Goal: Transaction & Acquisition: Book appointment/travel/reservation

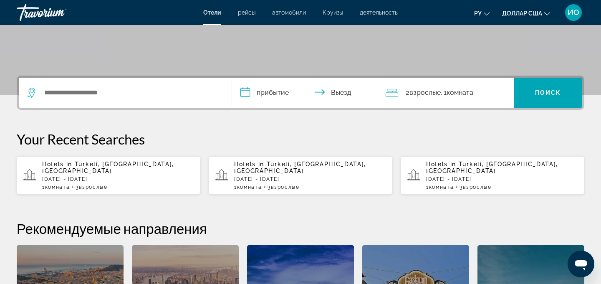
scroll to position [161, 0]
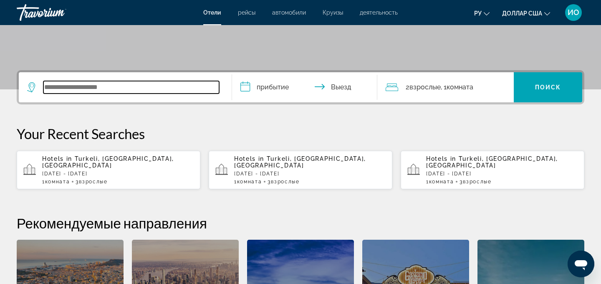
click at [62, 89] on input "Виджет поиска" at bounding box center [131, 87] width 176 height 13
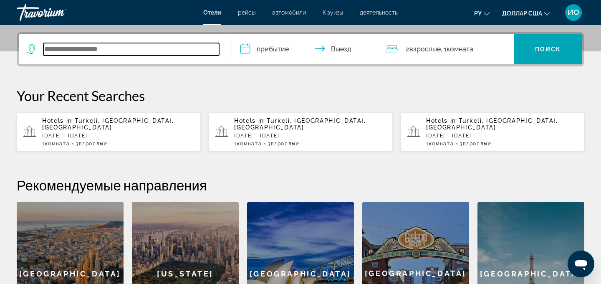
scroll to position [204, 0]
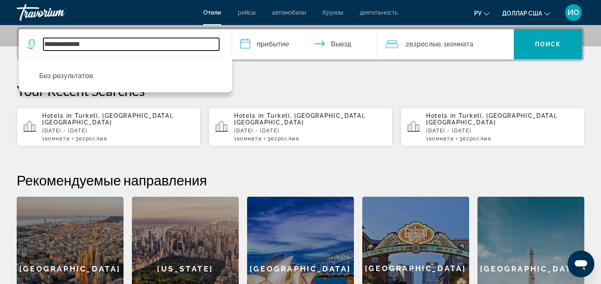
click at [102, 45] on input "**********" at bounding box center [131, 44] width 176 height 13
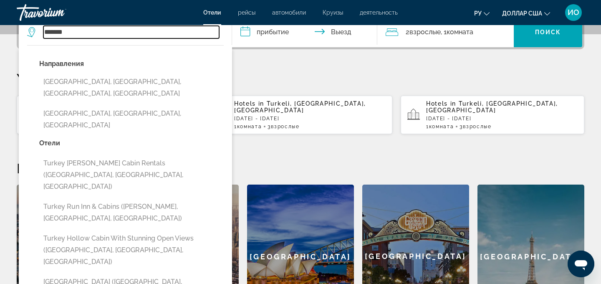
scroll to position [217, 0]
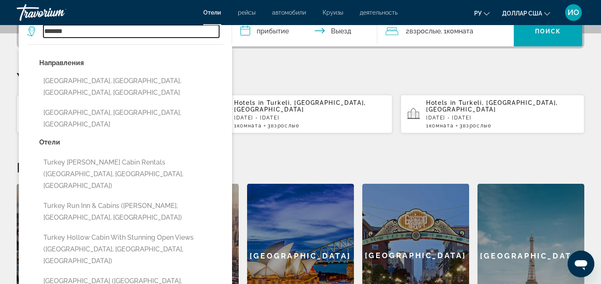
type input "**********"
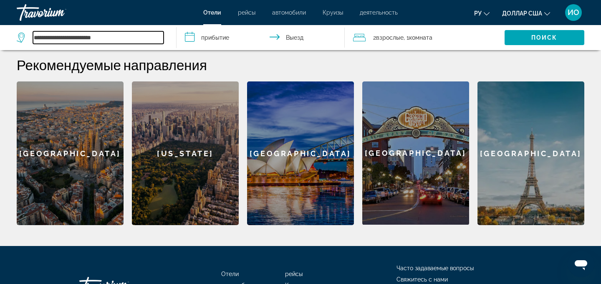
scroll to position [320, 0]
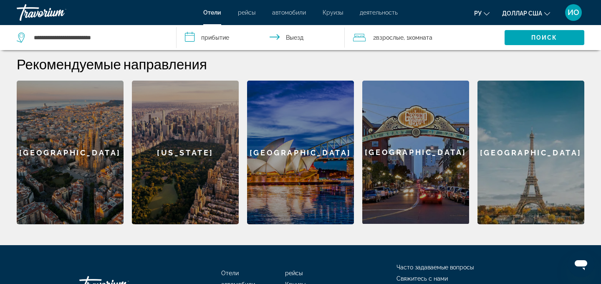
click at [222, 41] on input "**********" at bounding box center [261, 39] width 171 height 28
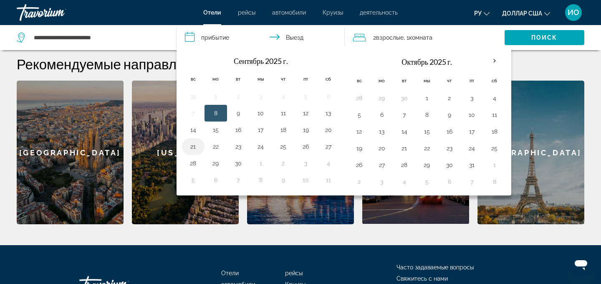
click at [193, 146] on button "21" at bounding box center [192, 147] width 13 height 12
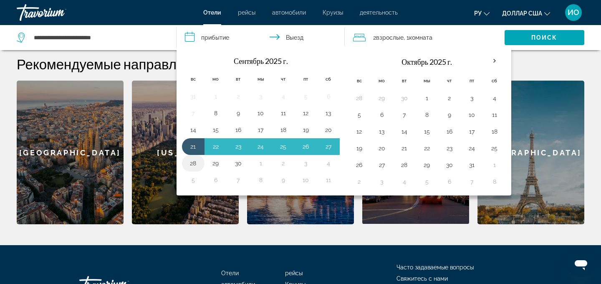
click at [194, 161] on button "28" at bounding box center [192, 163] width 13 height 12
type input "**********"
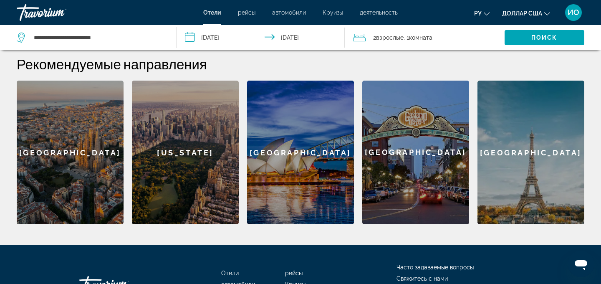
click at [385, 38] on font "Взрослые" at bounding box center [390, 37] width 28 height 7
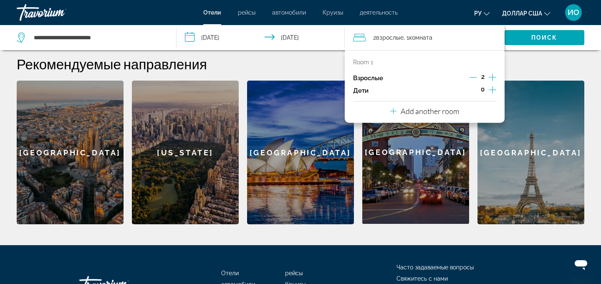
click at [491, 77] on icon "Increment adults" at bounding box center [493, 77] width 8 height 8
click at [538, 39] on font "Поиск" at bounding box center [544, 37] width 26 height 7
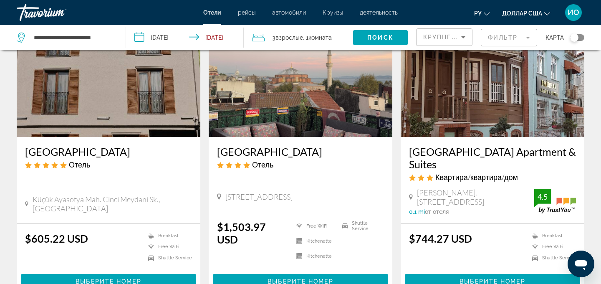
scroll to position [381, 0]
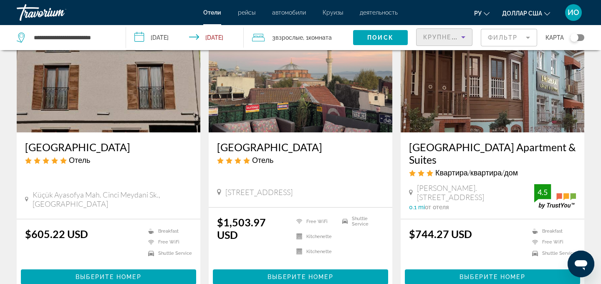
click at [464, 37] on icon "Sort by" at bounding box center [463, 37] width 10 height 10
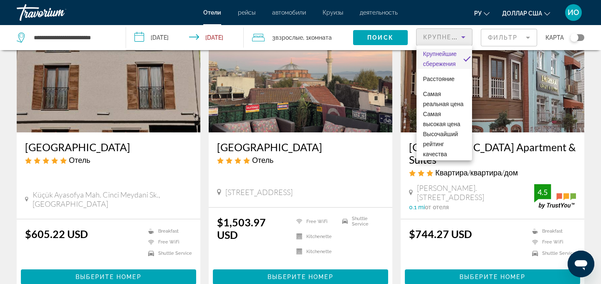
click at [528, 38] on div at bounding box center [300, 142] width 601 height 284
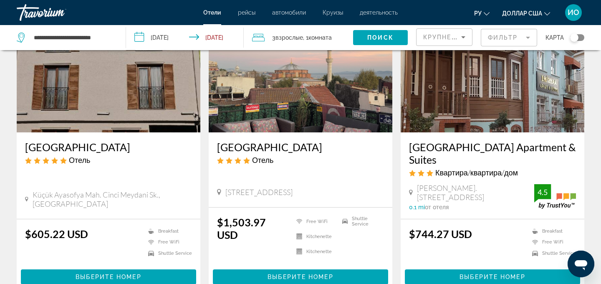
click at [528, 38] on mat-form-field "Фильтр" at bounding box center [509, 38] width 56 height 18
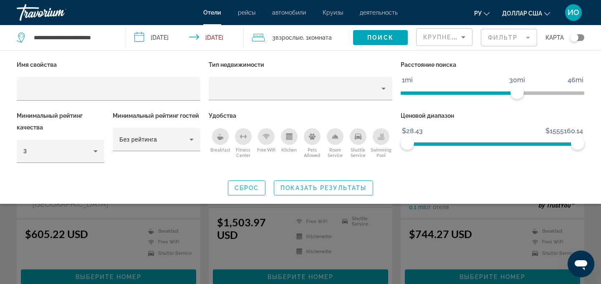
click at [526, 39] on mat-form-field "Фильтр" at bounding box center [509, 38] width 56 height 18
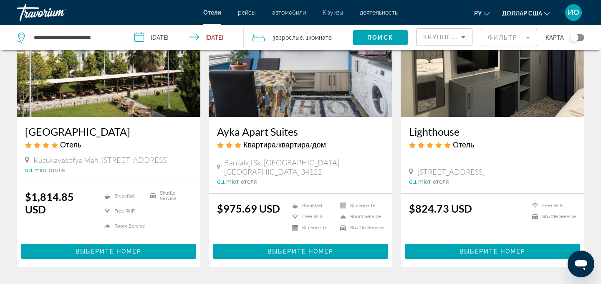
scroll to position [1076, 0]
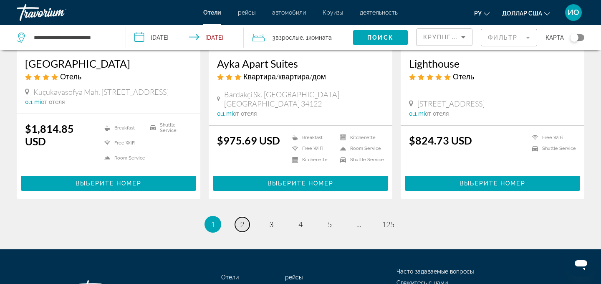
click at [241, 222] on span "2" at bounding box center [242, 223] width 4 height 9
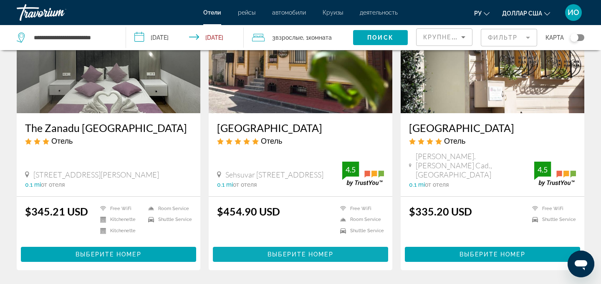
scroll to position [393, 0]
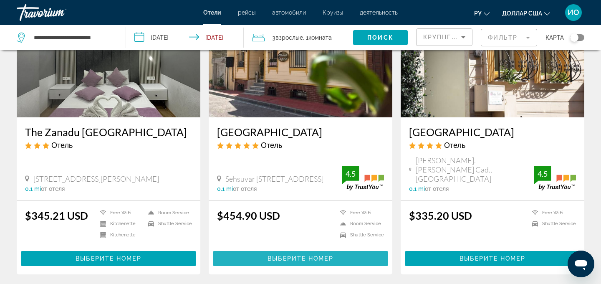
click at [304, 255] on span "Выберите номер" at bounding box center [299, 258] width 65 height 7
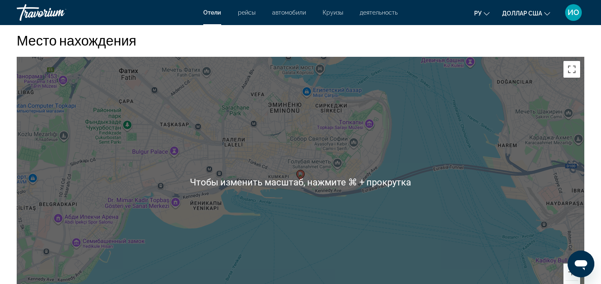
scroll to position [783, 0]
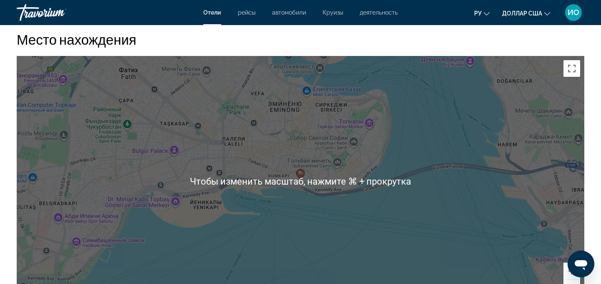
click at [304, 250] on div "Чтобы активировать перетаскивание с помощью клавиатуры, нажмите Alt + Ввод. Пос…" at bounding box center [300, 181] width 567 height 250
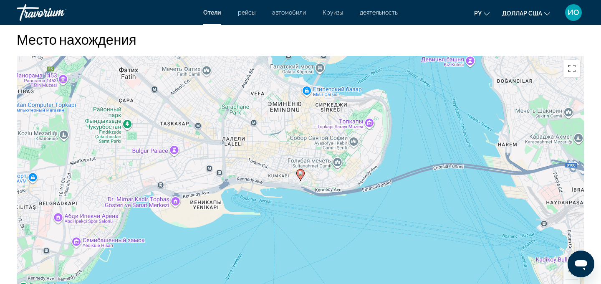
click at [304, 250] on div "Чтобы активировать перетаскивание с помощью клавиатуры, нажмите Alt + Ввод. Пос…" at bounding box center [300, 181] width 567 height 250
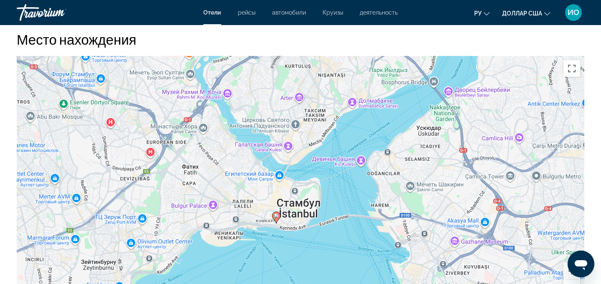
drag, startPoint x: 322, startPoint y: 239, endPoint x: 297, endPoint y: 247, distance: 26.5
click at [297, 247] on div "Чтобы активировать перетаскивание с помощью клавиатуры, нажмите Alt + Ввод. Пос…" at bounding box center [300, 181] width 567 height 250
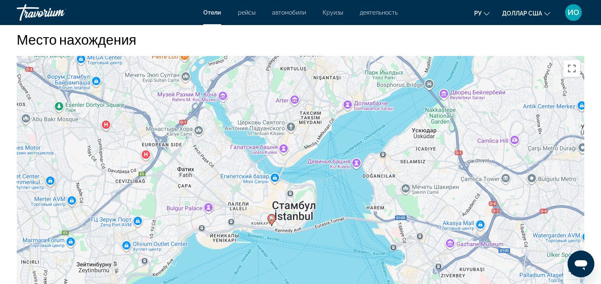
drag, startPoint x: 296, startPoint y: 247, endPoint x: 290, endPoint y: 250, distance: 7.1
click at [290, 250] on div "Чтобы активировать перетаскивание с помощью клавиатуры, нажмите Alt + Ввод. Пос…" at bounding box center [300, 181] width 567 height 250
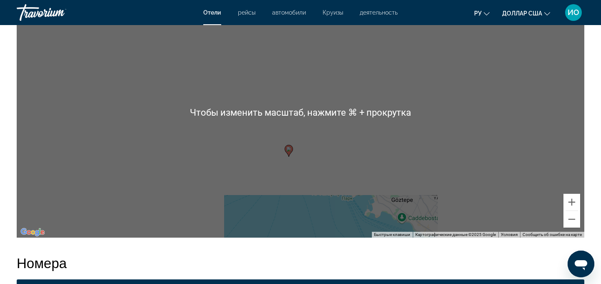
scroll to position [854, 0]
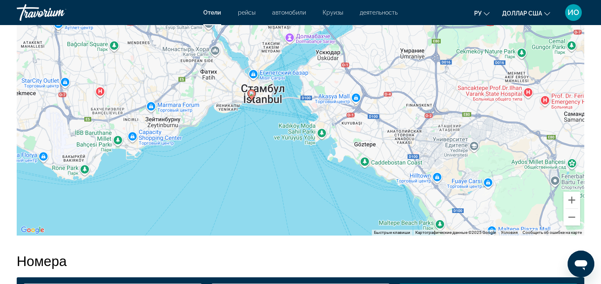
drag, startPoint x: 320, startPoint y: 192, endPoint x: 285, endPoint y: 137, distance: 65.1
click at [284, 138] on div "Чтобы активировать перетаскивание с помощью клавиатуры, нажмите Alt + Ввод. Пос…" at bounding box center [300, 110] width 567 height 250
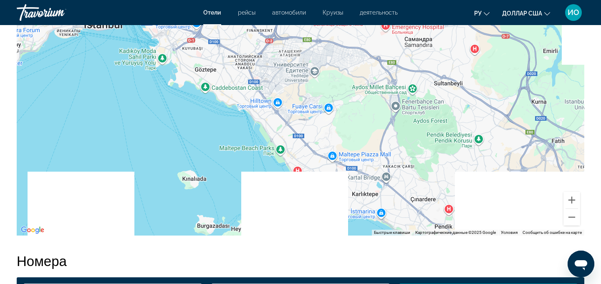
drag, startPoint x: 391, startPoint y: 176, endPoint x: 214, endPoint y: 95, distance: 195.3
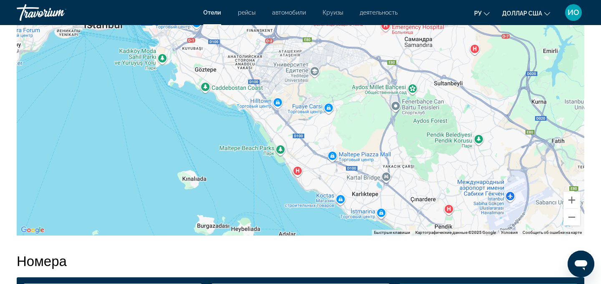
click at [216, 95] on div "Чтобы активировать перетаскивание с помощью клавиатуры, нажмите Alt + Ввод. Пос…" at bounding box center [300, 110] width 567 height 250
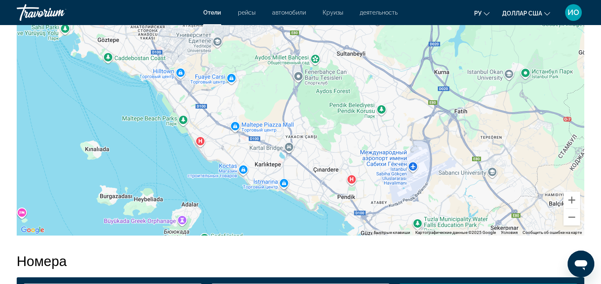
drag, startPoint x: 393, startPoint y: 190, endPoint x: 360, endPoint y: 161, distance: 43.4
click at [355, 161] on div "Чтобы активировать перетаскивание с помощью клавиатуры, нажмите Alt + Ввод. Пос…" at bounding box center [300, 110] width 567 height 250
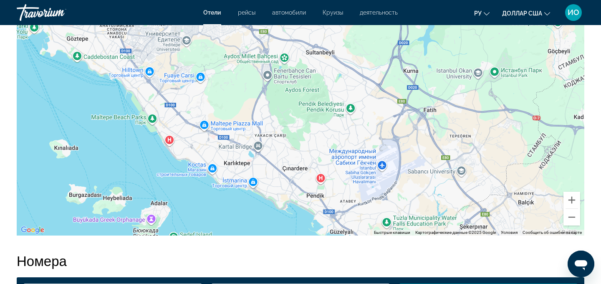
drag, startPoint x: 403, startPoint y: 150, endPoint x: 222, endPoint y: 164, distance: 181.1
click at [223, 164] on div "Чтобы активировать перетаскивание с помощью клавиатуры, нажмите Alt + Ввод. Пос…" at bounding box center [300, 110] width 567 height 250
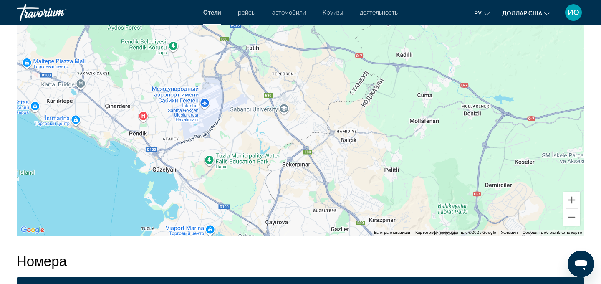
drag, startPoint x: 404, startPoint y: 202, endPoint x: 232, endPoint y: 142, distance: 182.7
click at [232, 142] on div "Чтобы активировать перетаскивание с помощью клавиатуры, нажмите Alt + Ввод. Пос…" at bounding box center [300, 110] width 567 height 250
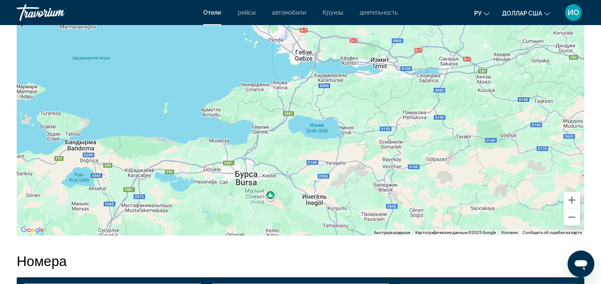
drag, startPoint x: 259, startPoint y: 194, endPoint x: 254, endPoint y: 129, distance: 65.3
click at [260, 127] on div "Чтобы активировать перетаскивание с помощью клавиатуры, нажмите Alt + Ввод. Пос…" at bounding box center [300, 110] width 567 height 250
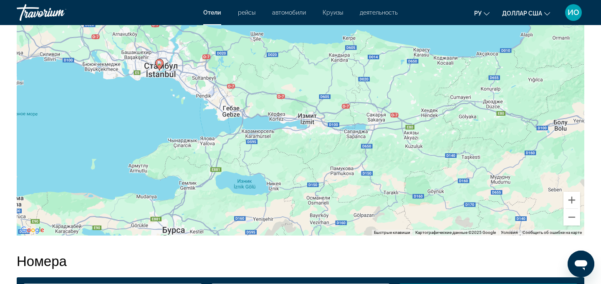
drag, startPoint x: 154, startPoint y: 198, endPoint x: 375, endPoint y: 60, distance: 260.8
click at [375, 60] on div "Чтобы активировать перетаскивание с помощью клавиатуры, нажмите Alt + Ввод. Пос…" at bounding box center [300, 110] width 567 height 250
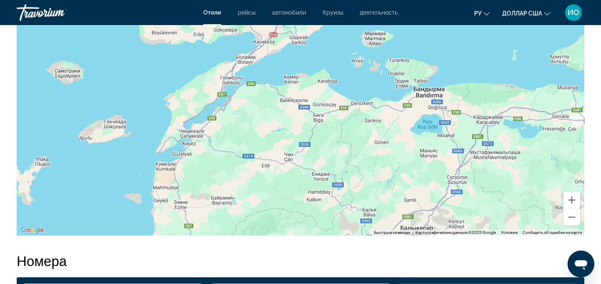
drag, startPoint x: 320, startPoint y: 81, endPoint x: 380, endPoint y: 179, distance: 114.0
click at [380, 179] on div "Основное содержание" at bounding box center [300, 110] width 567 height 250
click at [379, 179] on div "Чтобы активировать перетаскивание с помощью клавиатуры, нажмите Alt + Ввод. Пос…" at bounding box center [300, 110] width 567 height 250
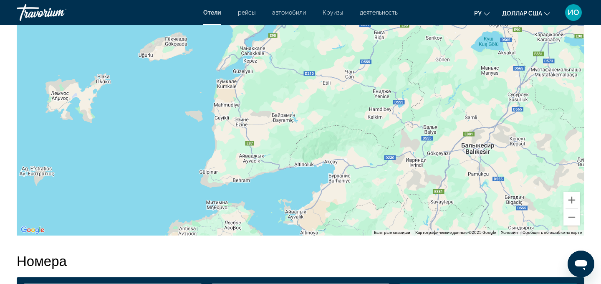
drag, startPoint x: 379, startPoint y: 179, endPoint x: 440, endPoint y: 99, distance: 100.3
click at [440, 98] on div "Чтобы активировать перетаскивание с помощью клавиатуры, нажмите Alt + Ввод. Пос…" at bounding box center [300, 110] width 567 height 250
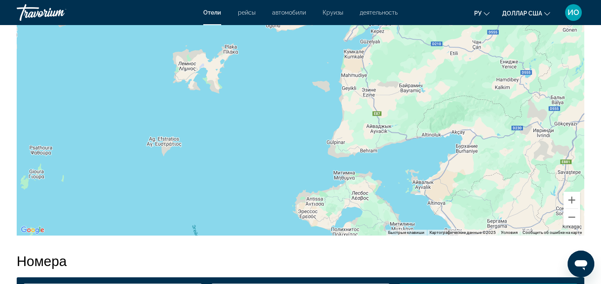
drag, startPoint x: 164, startPoint y: 153, endPoint x: 292, endPoint y: 122, distance: 131.7
click at [292, 122] on div "Основное содержание" at bounding box center [300, 110] width 567 height 250
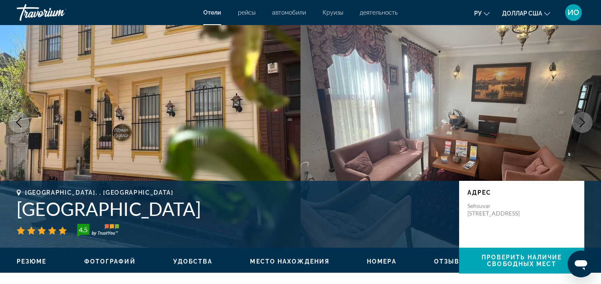
scroll to position [0, 0]
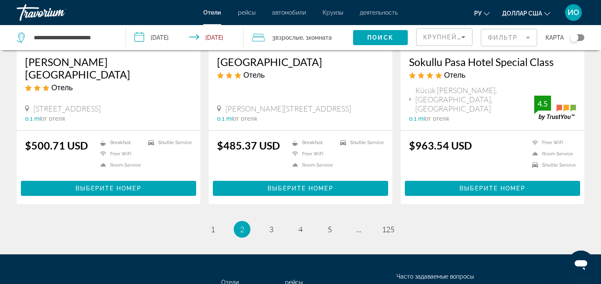
scroll to position [1047, 0]
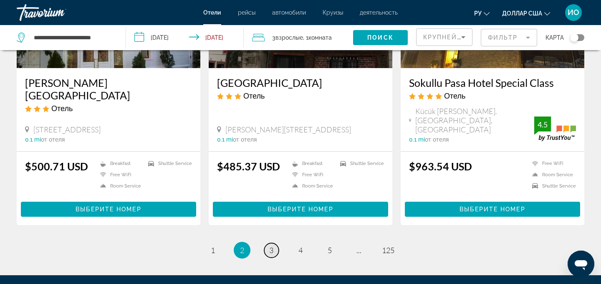
click at [272, 245] on span "3" at bounding box center [271, 249] width 4 height 9
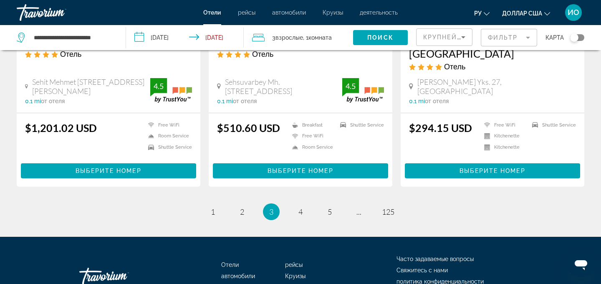
scroll to position [1155, 0]
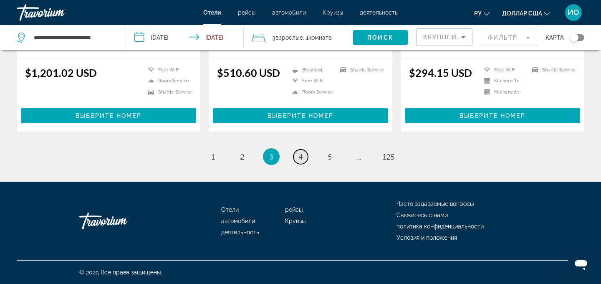
click at [299, 156] on span "4" at bounding box center [300, 156] width 4 height 9
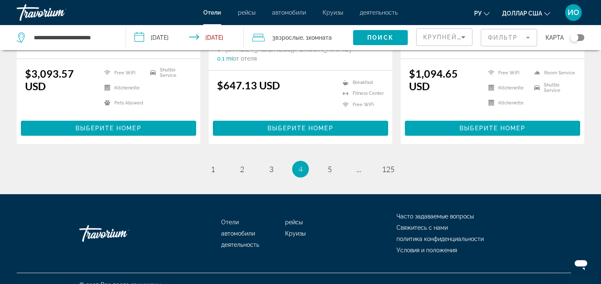
scroll to position [1155, 0]
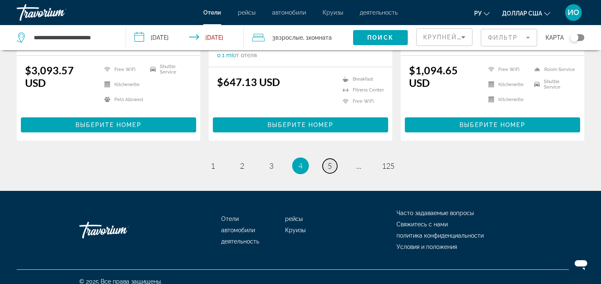
click at [328, 161] on span "5" at bounding box center [329, 165] width 4 height 9
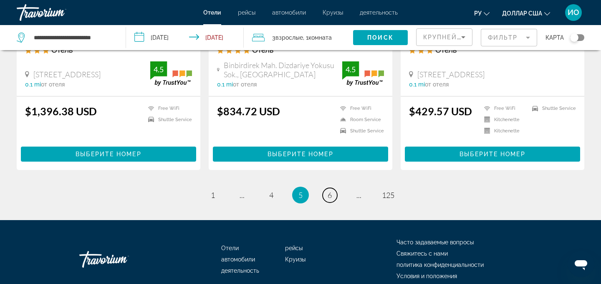
scroll to position [1139, 0]
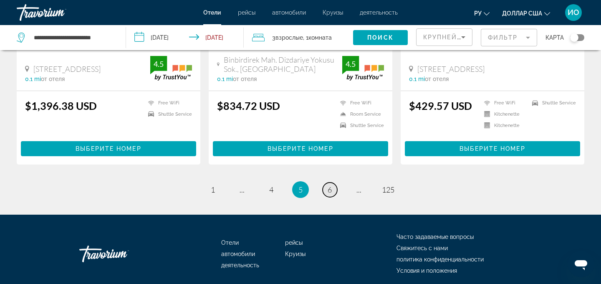
click at [332, 182] on link "page 6" at bounding box center [329, 189] width 15 height 15
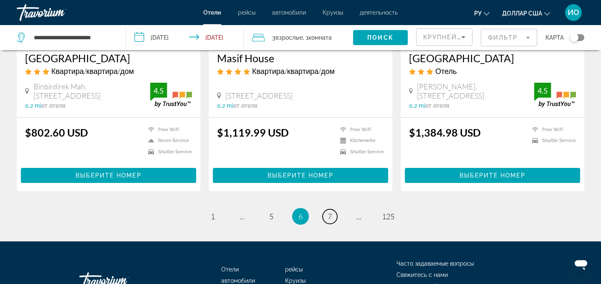
scroll to position [1073, 0]
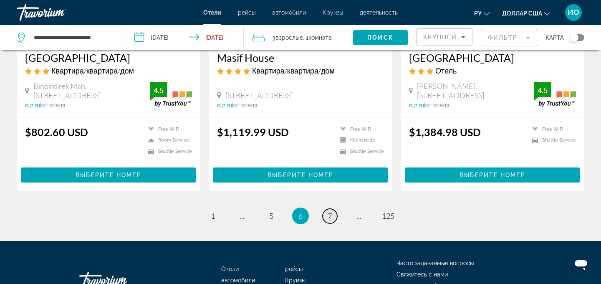
click at [329, 211] on span "7" at bounding box center [329, 215] width 4 height 9
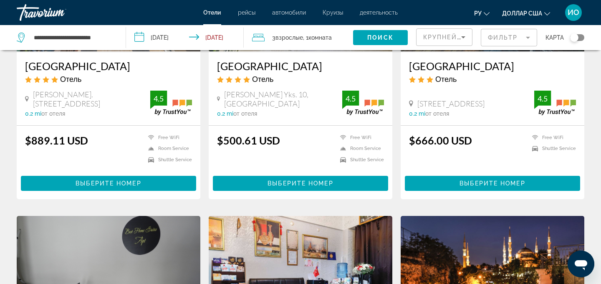
scroll to position [163, 0]
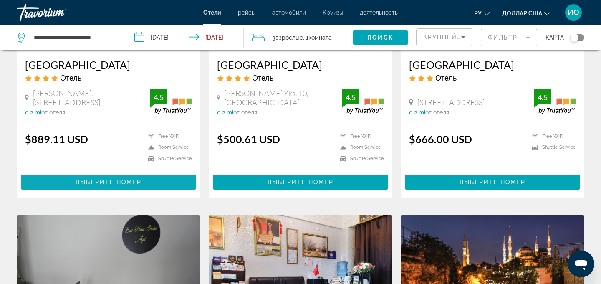
click at [145, 181] on span "Основное содержание" at bounding box center [108, 182] width 175 height 20
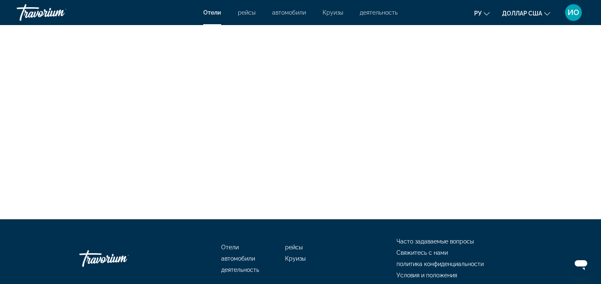
scroll to position [1663, 0]
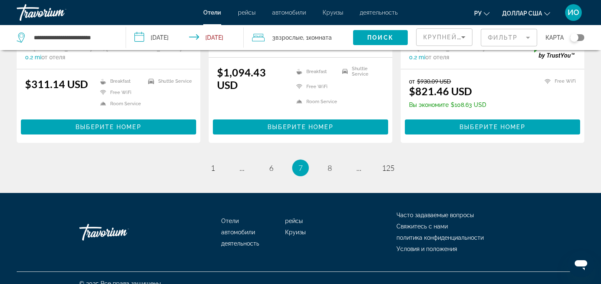
scroll to position [1138, 0]
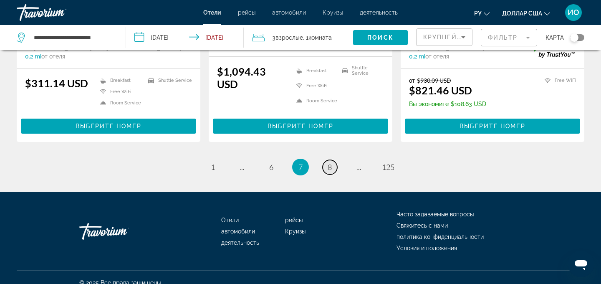
click at [329, 171] on span "8" at bounding box center [329, 166] width 4 height 9
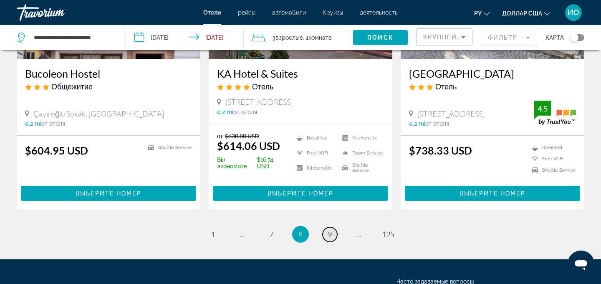
scroll to position [1161, 0]
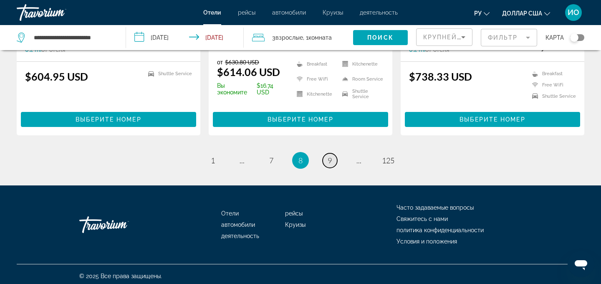
click at [330, 159] on span "9" at bounding box center [329, 160] width 4 height 9
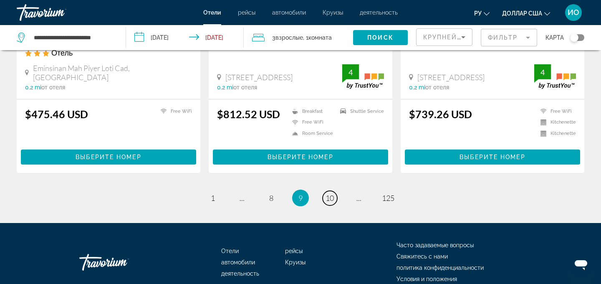
scroll to position [1127, 0]
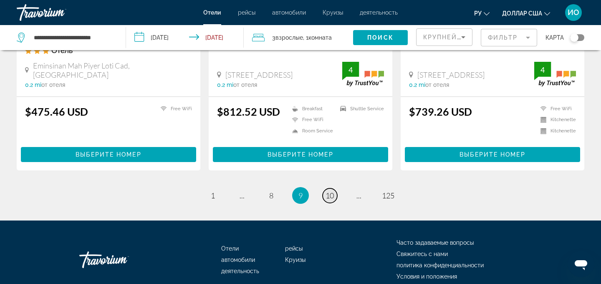
click at [329, 191] on span "10" at bounding box center [329, 195] width 8 height 9
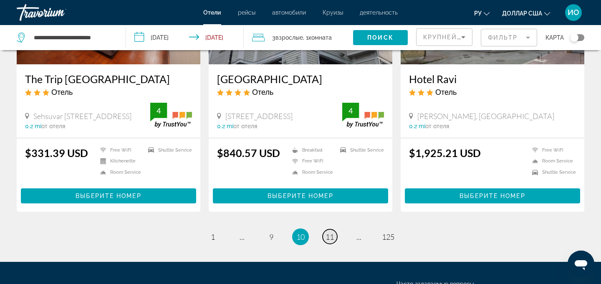
scroll to position [1060, 0]
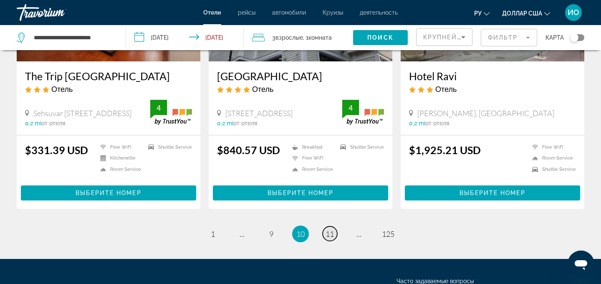
click at [330, 229] on span "11" at bounding box center [329, 233] width 8 height 9
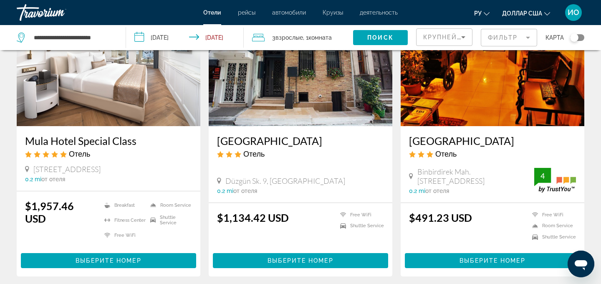
scroll to position [411, 0]
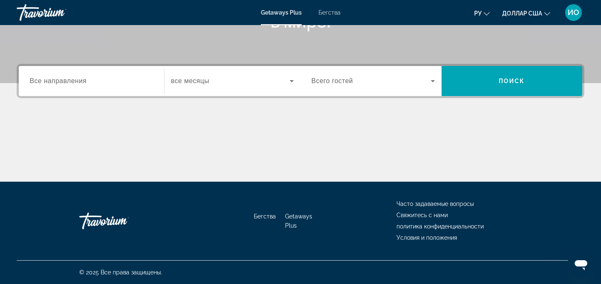
scroll to position [165, 0]
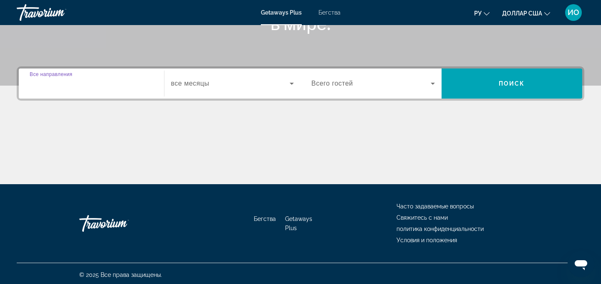
click at [52, 88] on input "Destination Все направления" at bounding box center [91, 84] width 123 height 10
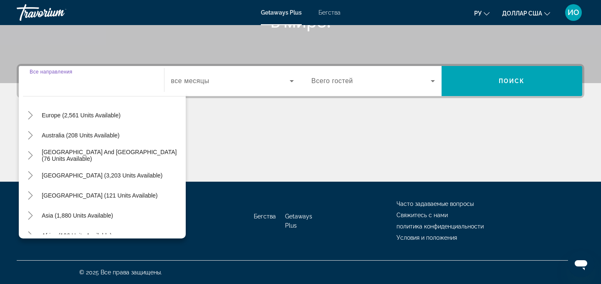
scroll to position [102, 0]
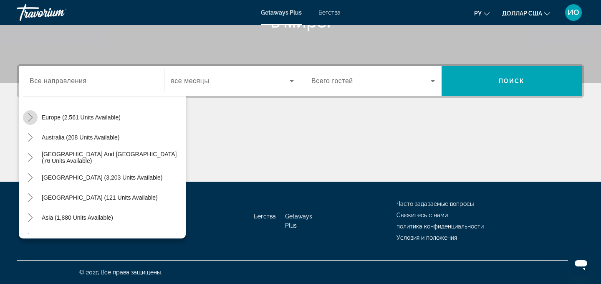
click at [33, 117] on icon "Toggle Europe (2,561 units available)" at bounding box center [30, 117] width 8 height 8
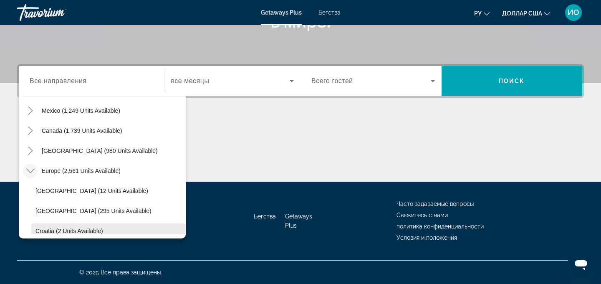
scroll to position [55, 0]
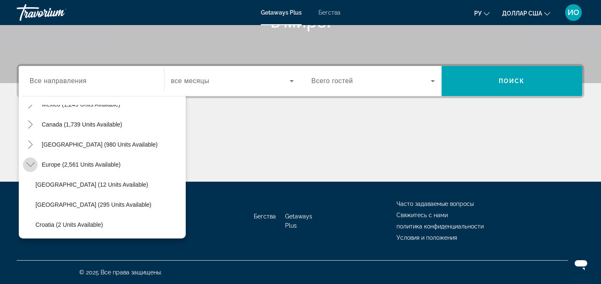
click at [29, 163] on icon "Toggle Europe (2,561 units available)" at bounding box center [30, 164] width 8 height 8
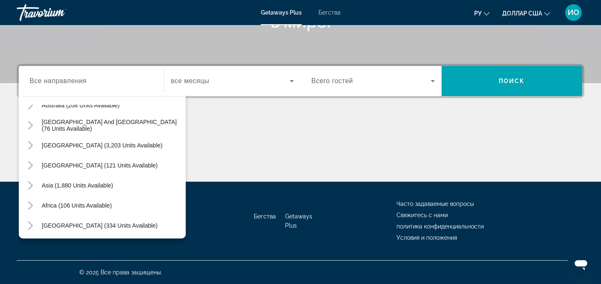
scroll to position [135, 0]
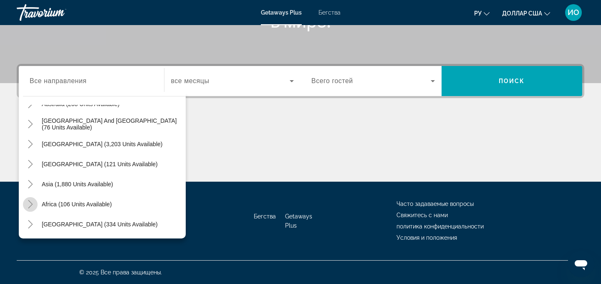
click at [31, 204] on icon "Toggle Africa (106 units available)" at bounding box center [30, 204] width 5 height 8
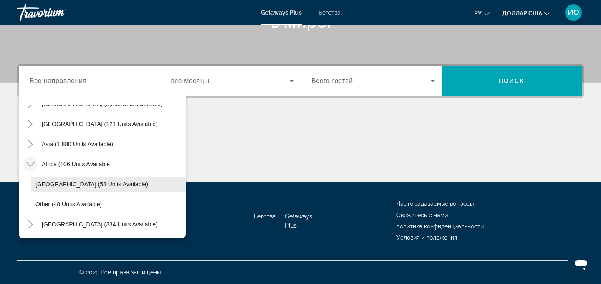
scroll to position [174, 0]
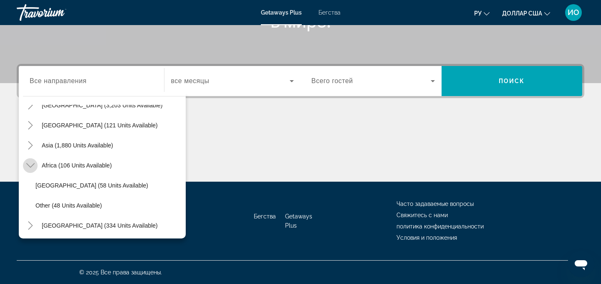
click at [34, 165] on mat-icon "Toggle Africa (106 units available)" at bounding box center [30, 165] width 15 height 15
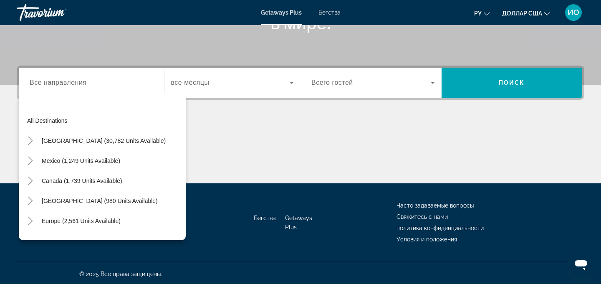
scroll to position [167, 0]
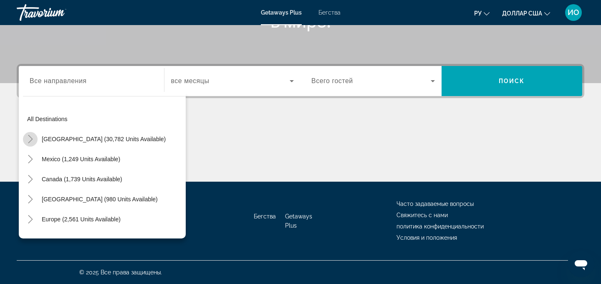
click at [33, 141] on icon "Toggle United States (30,782 units available)" at bounding box center [30, 139] width 8 height 8
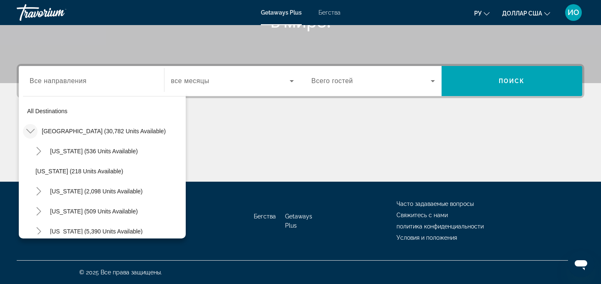
scroll to position [0, 0]
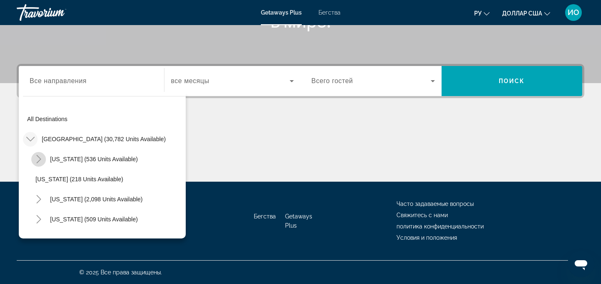
click at [43, 160] on mat-icon "Toggle Arizona (536 units available)" at bounding box center [38, 159] width 15 height 15
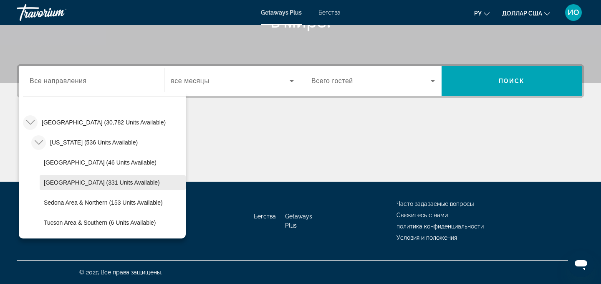
scroll to position [16, 0]
click at [39, 141] on icon "Toggle Arizona (536 units available)" at bounding box center [39, 143] width 8 height 8
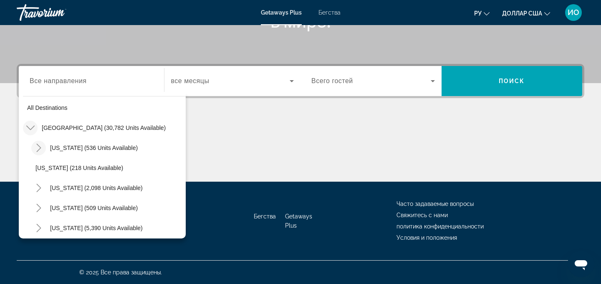
scroll to position [7, 0]
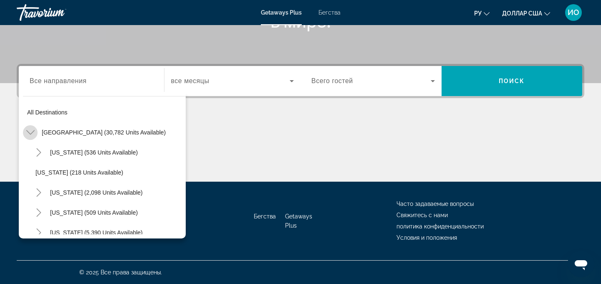
click at [32, 132] on icon "Toggle United States (30,782 units available)" at bounding box center [30, 132] width 8 height 5
click at [30, 152] on icon "Toggle Mexico (1,249 units available)" at bounding box center [30, 152] width 8 height 8
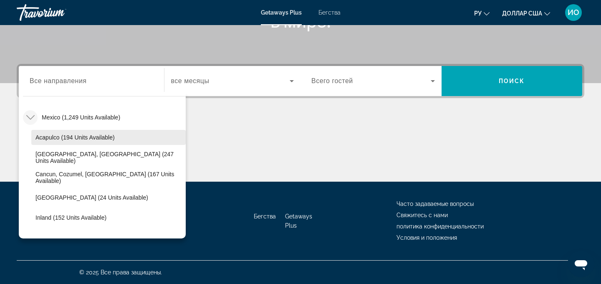
scroll to position [41, 0]
click at [33, 120] on icon "Toggle Mexico (1,249 units available)" at bounding box center [30, 117] width 8 height 8
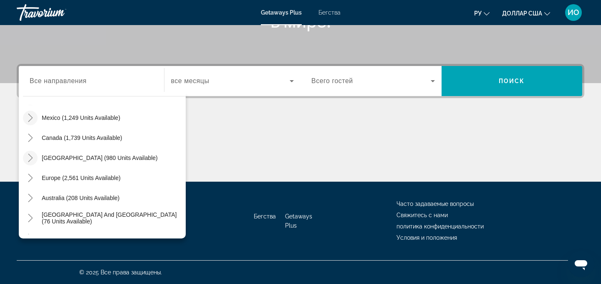
click at [35, 158] on mat-icon "Toggle Caribbean & Atlantic Islands (980 units available)" at bounding box center [30, 158] width 15 height 15
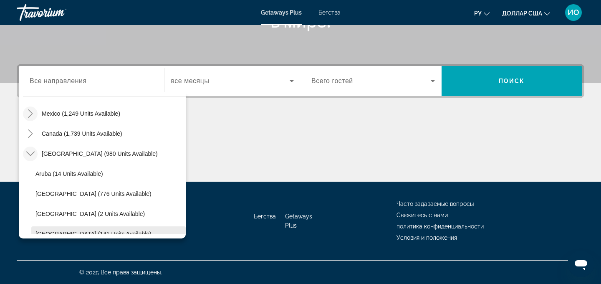
scroll to position [36, 0]
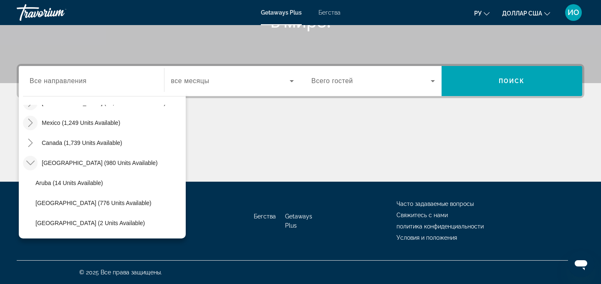
click at [30, 163] on icon "Toggle Caribbean & Atlantic Islands (980 units available)" at bounding box center [30, 163] width 8 height 8
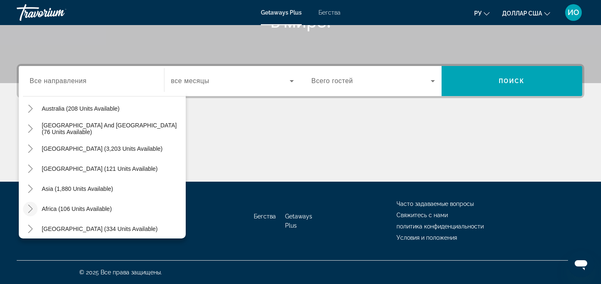
scroll to position [135, 0]
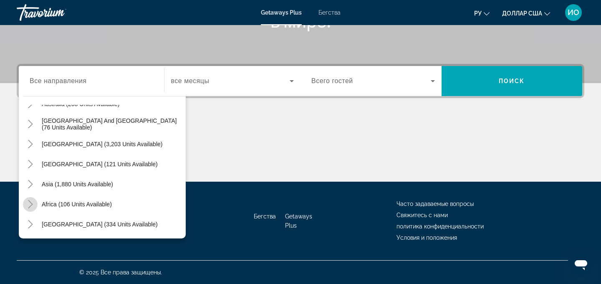
click at [30, 204] on icon "Toggle Africa (106 units available)" at bounding box center [30, 204] width 8 height 8
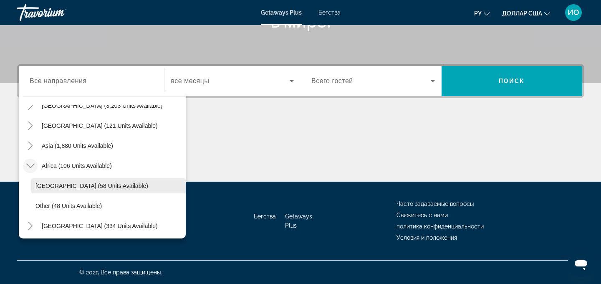
scroll to position [175, 0]
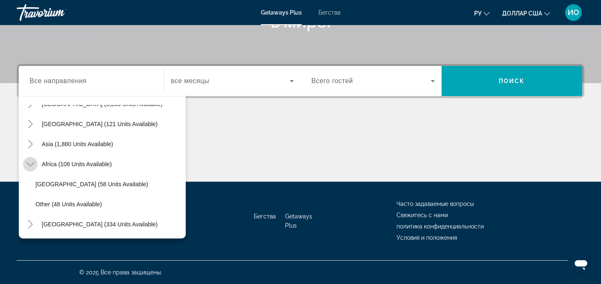
click at [33, 169] on mat-icon "Toggle Africa (106 units available)" at bounding box center [30, 164] width 15 height 15
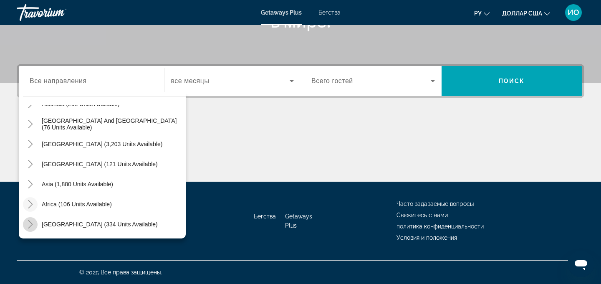
click at [33, 224] on icon "Toggle Middle East (334 units available)" at bounding box center [30, 224] width 8 height 8
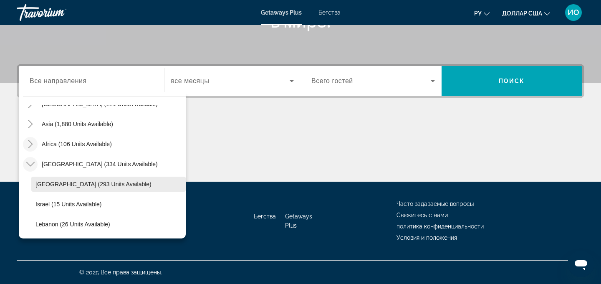
click at [98, 184] on span "Egypt (293 units available)" at bounding box center [93, 184] width 116 height 7
type input "**********"
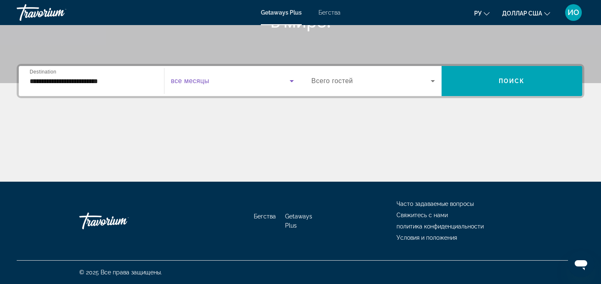
click at [292, 81] on icon "Виджет поиска" at bounding box center [292, 81] width 4 height 2
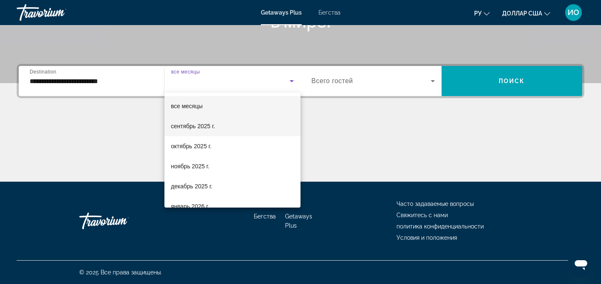
click at [219, 127] on mat-option "сентябрь 2025 г." at bounding box center [232, 126] width 136 height 20
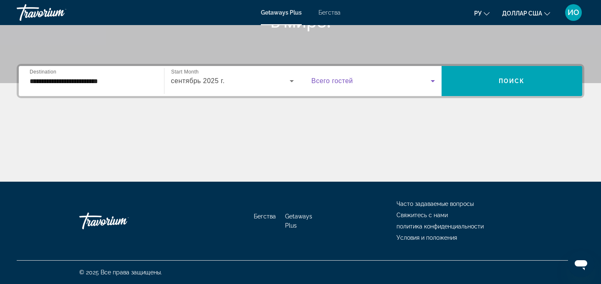
click at [432, 80] on icon "Виджет поиска" at bounding box center [433, 81] width 10 height 10
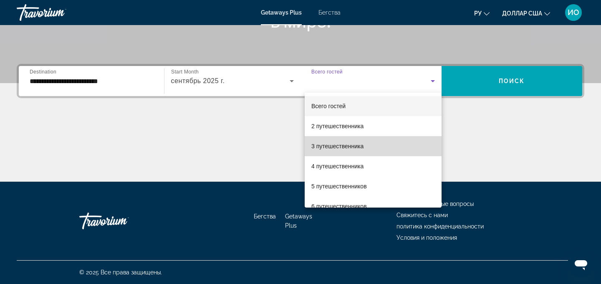
click at [377, 146] on mat-option "3 путешественника" at bounding box center [373, 146] width 137 height 20
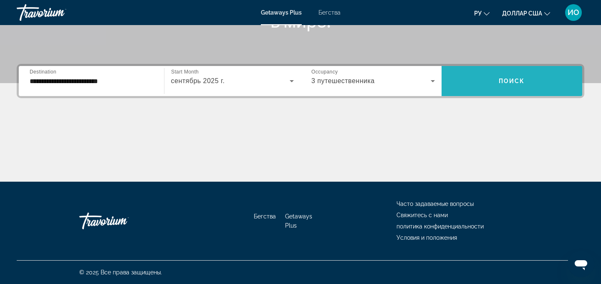
click at [507, 81] on span "Поиск" at bounding box center [512, 81] width 26 height 7
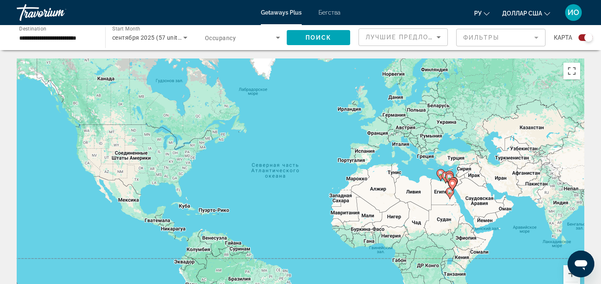
click at [440, 172] on image "Основное содержание" at bounding box center [440, 173] width 5 height 5
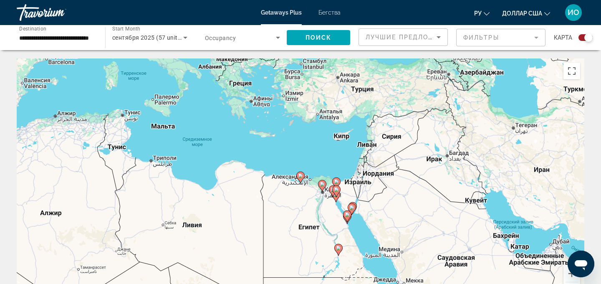
click at [300, 176] on image "Основное содержание" at bounding box center [300, 175] width 5 height 5
type input "**********"
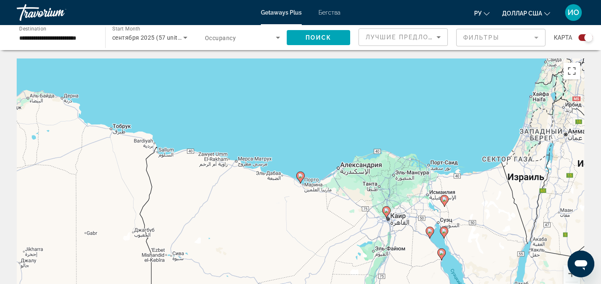
click at [302, 174] on image "Основное содержание" at bounding box center [300, 175] width 5 height 5
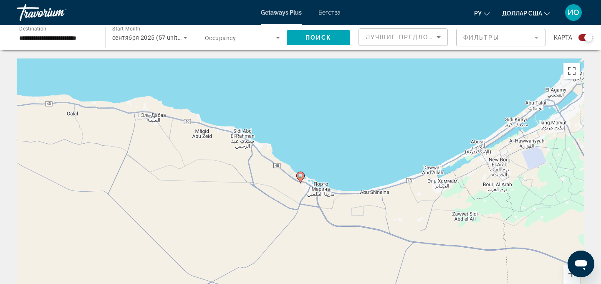
click at [302, 174] on image "Основное содержание" at bounding box center [300, 175] width 5 height 5
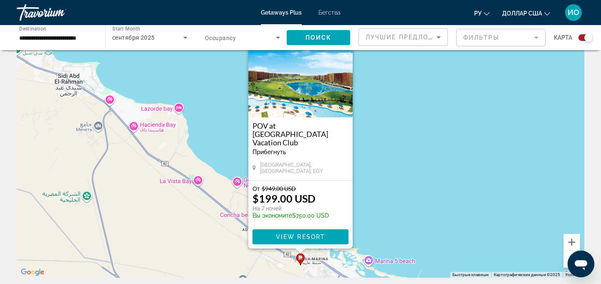
scroll to position [30, 0]
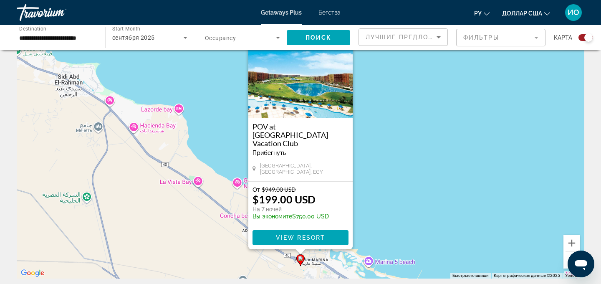
click at [323, 176] on div "Almain, North Coast, EGY" at bounding box center [300, 169] width 96 height 15
click at [309, 238] on span "View Resort" at bounding box center [300, 237] width 49 height 7
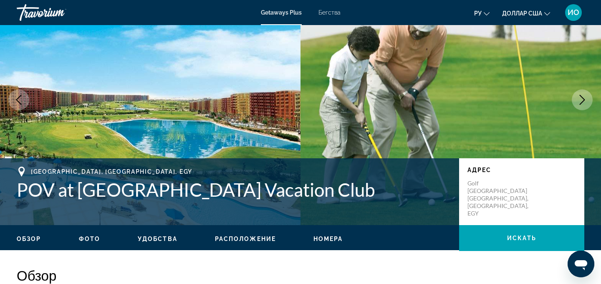
scroll to position [50, 0]
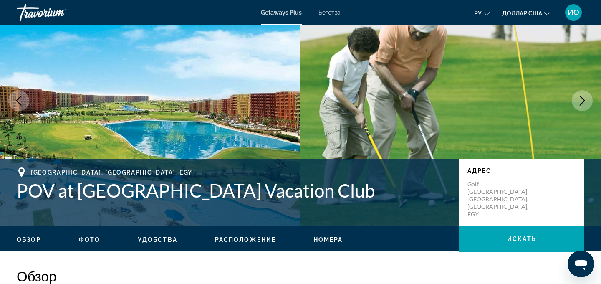
click at [579, 101] on icon "Next image" at bounding box center [582, 101] width 10 height 10
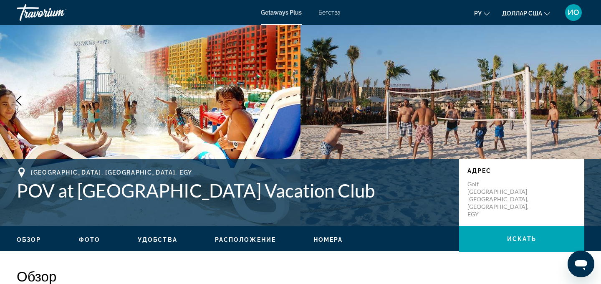
click at [579, 101] on icon "Next image" at bounding box center [582, 101] width 10 height 10
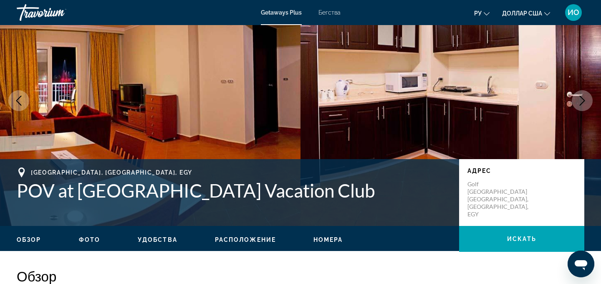
click at [579, 101] on icon "Next image" at bounding box center [582, 101] width 10 height 10
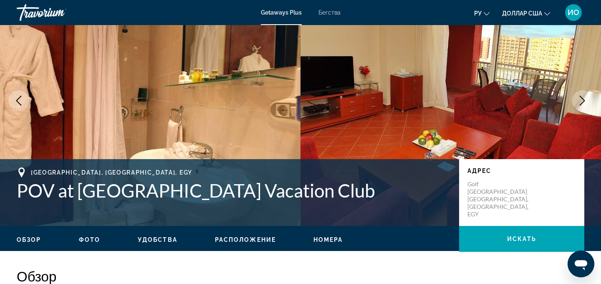
click at [579, 101] on icon "Next image" at bounding box center [582, 101] width 10 height 10
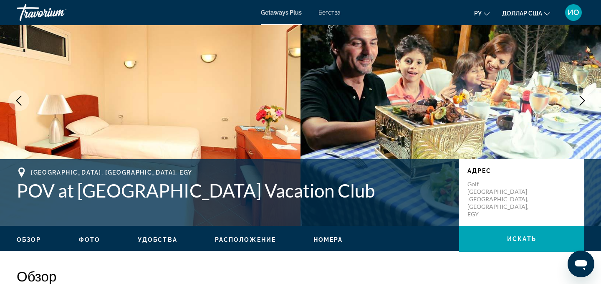
click at [579, 101] on icon "Next image" at bounding box center [582, 101] width 10 height 10
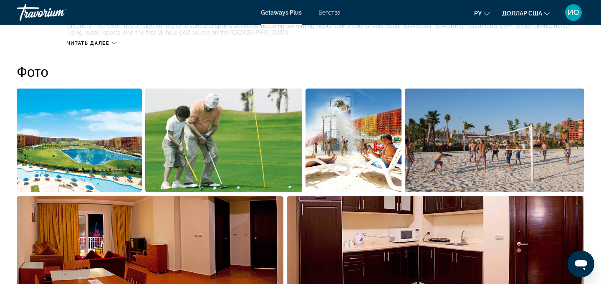
scroll to position [355, 0]
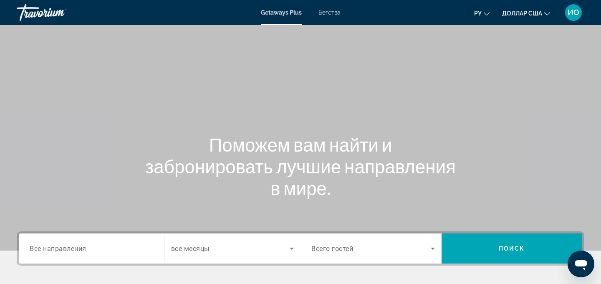
click at [69, 241] on div "Search widget" at bounding box center [91, 249] width 123 height 24
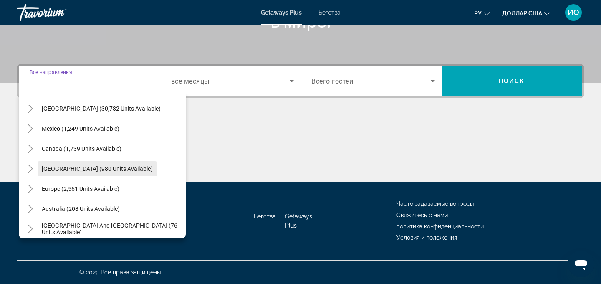
scroll to position [31, 0]
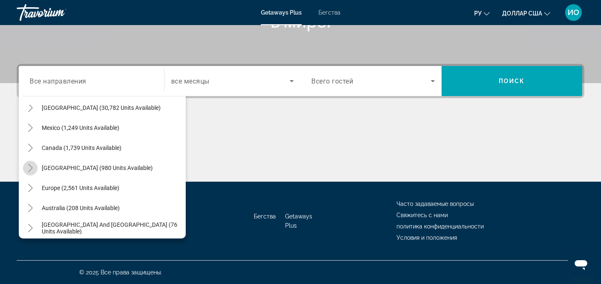
click at [28, 165] on icon "Toggle Caribbean & Atlantic Islands (980 units available)" at bounding box center [30, 168] width 8 height 8
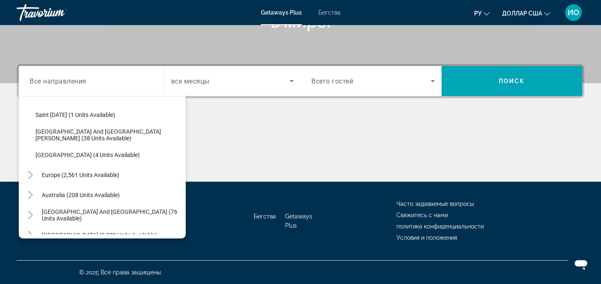
scroll to position [204, 0]
click at [33, 174] on icon "Toggle Europe (2,561 units available)" at bounding box center [30, 175] width 8 height 8
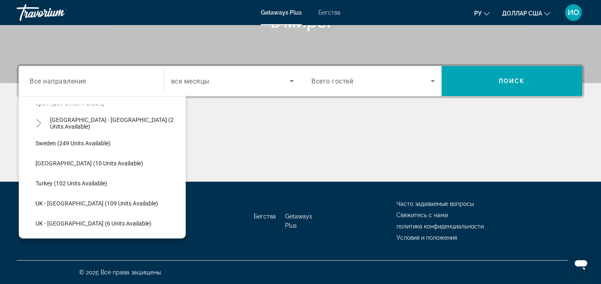
scroll to position [538, 0]
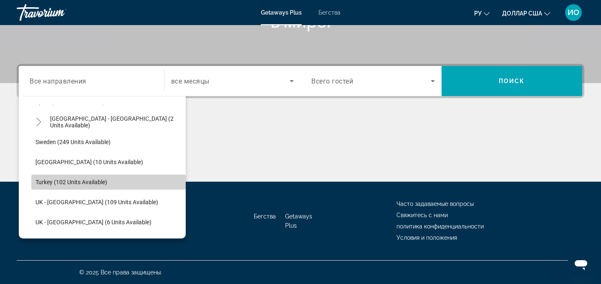
click at [86, 181] on span "Turkey (102 units available)" at bounding box center [71, 182] width 72 height 7
type input "**********"
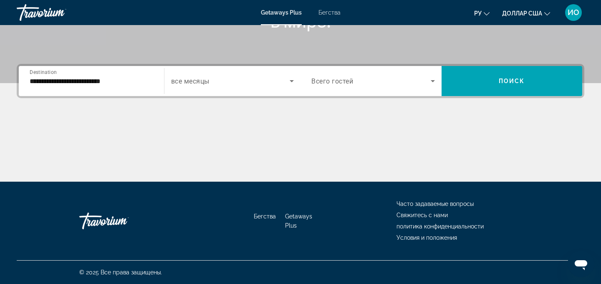
click at [240, 87] on div "Search widget" at bounding box center [232, 80] width 123 height 23
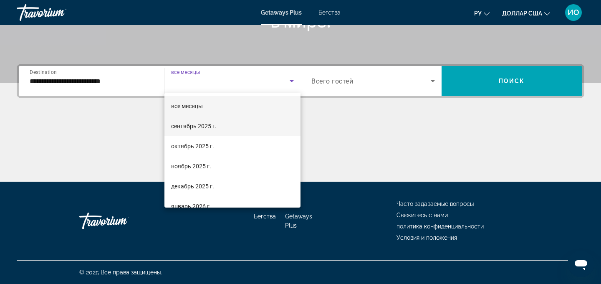
click at [212, 126] on font "сентябрь 2025 г." at bounding box center [193, 126] width 45 height 7
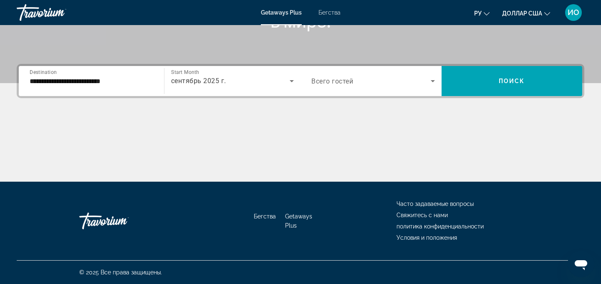
click at [350, 84] on span "Всего гостей" at bounding box center [332, 81] width 42 height 8
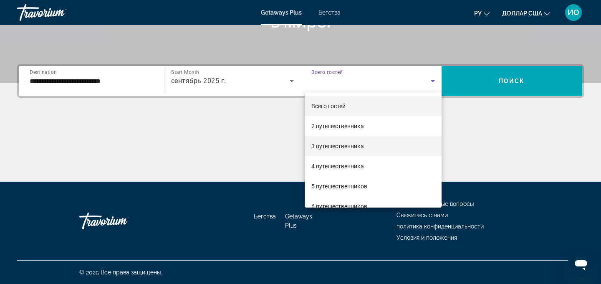
click at [342, 148] on font "3 путешественника" at bounding box center [337, 146] width 53 height 7
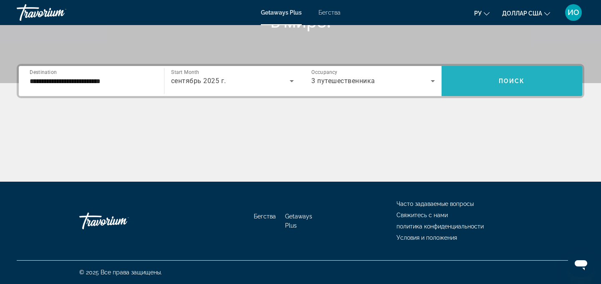
click at [504, 86] on span "Search widget" at bounding box center [511, 81] width 141 height 20
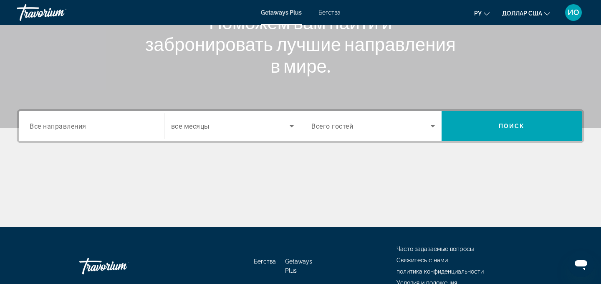
click at [63, 132] on div "Search widget" at bounding box center [91, 126] width 123 height 24
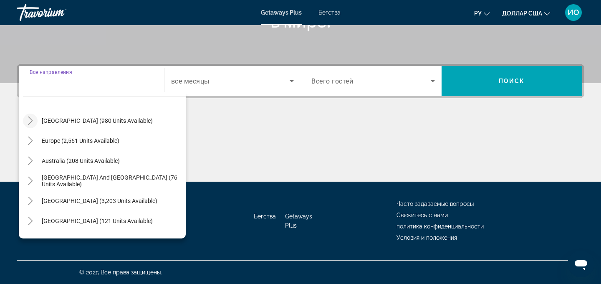
scroll to position [78, 0]
click at [27, 123] on icon "Toggle Caribbean & Atlantic Islands (980 units available)" at bounding box center [30, 121] width 8 height 8
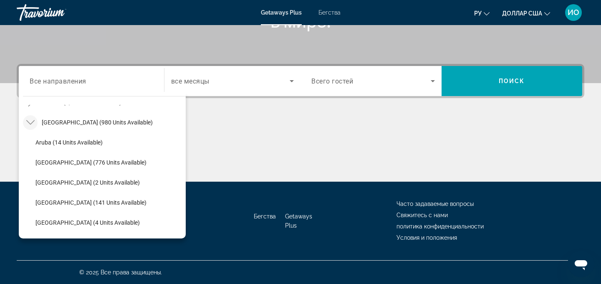
scroll to position [76, 0]
click at [30, 120] on icon "Toggle Caribbean & Atlantic Islands (980 units available)" at bounding box center [30, 122] width 8 height 8
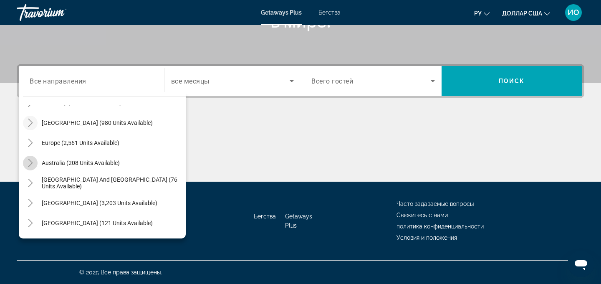
click at [31, 164] on icon "Toggle Australia (208 units available)" at bounding box center [30, 163] width 5 height 8
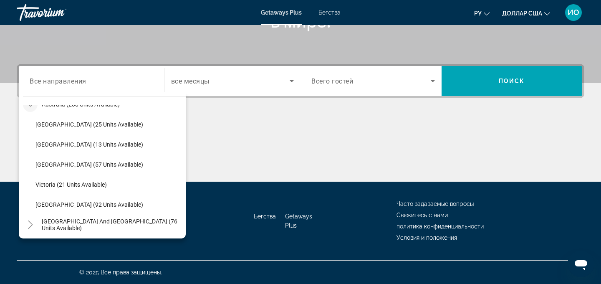
scroll to position [123, 0]
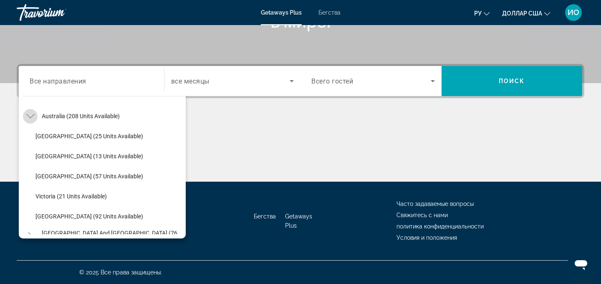
click at [29, 117] on icon "Toggle Australia (208 units available)" at bounding box center [30, 116] width 8 height 5
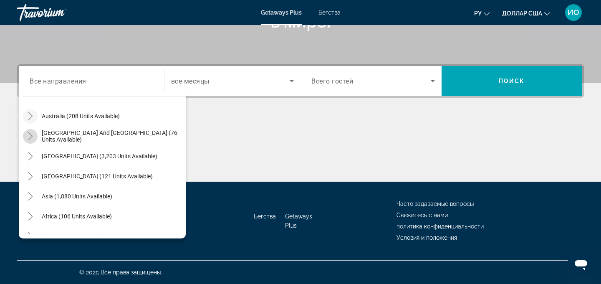
click at [32, 141] on mat-icon "Toggle South Pacific and Oceania (76 units available)" at bounding box center [30, 136] width 15 height 15
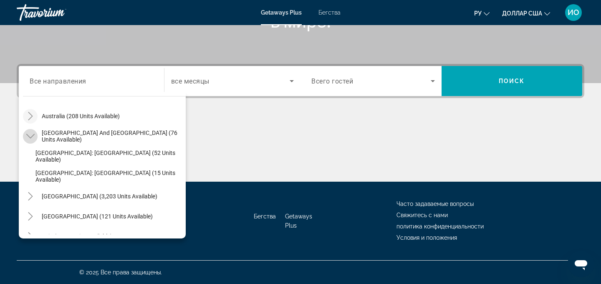
click at [32, 140] on mat-icon "Toggle South Pacific and Oceania (76 units available)" at bounding box center [30, 136] width 15 height 15
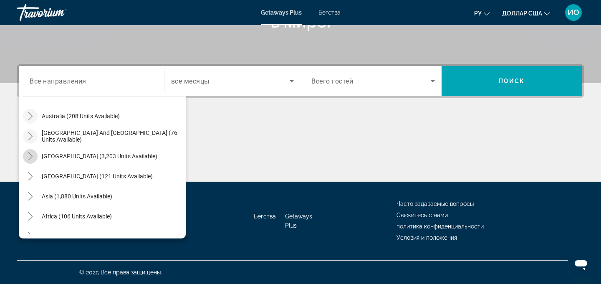
click at [29, 159] on icon "Toggle South America (3,203 units available)" at bounding box center [30, 156] width 5 height 8
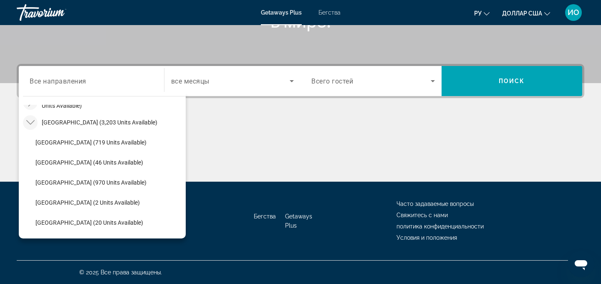
scroll to position [155, 0]
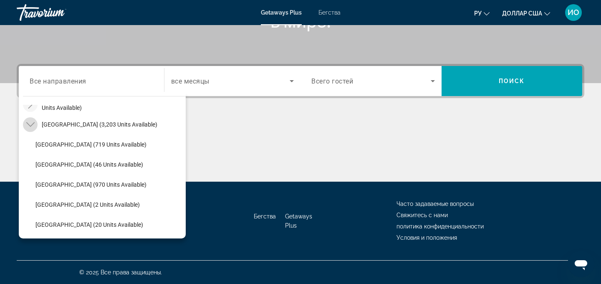
click at [28, 124] on icon "Toggle South America (3,203 units available)" at bounding box center [30, 124] width 8 height 8
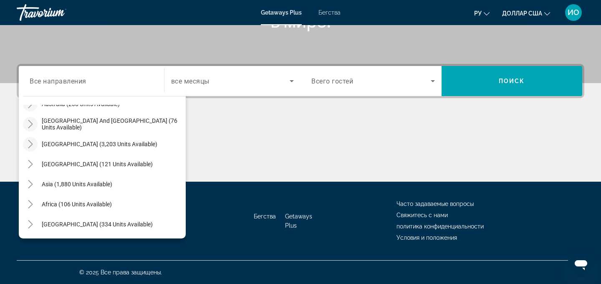
scroll to position [135, 0]
click at [31, 226] on icon "Toggle Middle East (334 units available)" at bounding box center [30, 224] width 8 height 8
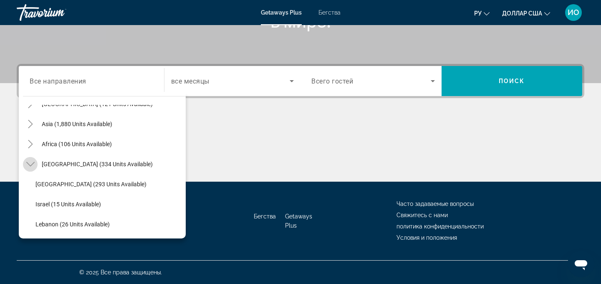
click at [33, 163] on icon "Toggle Middle East (334 units available)" at bounding box center [30, 164] width 8 height 5
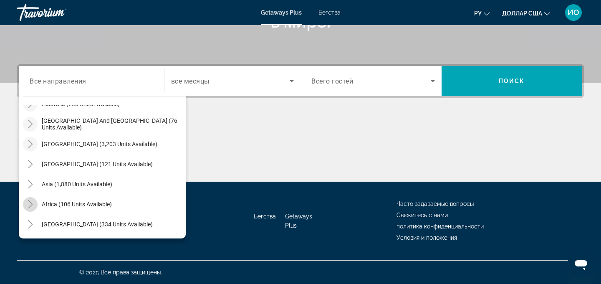
click at [30, 203] on icon "Toggle Africa (106 units available)" at bounding box center [30, 204] width 8 height 8
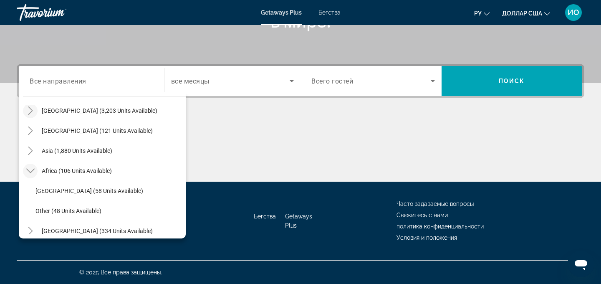
scroll to position [167, 0]
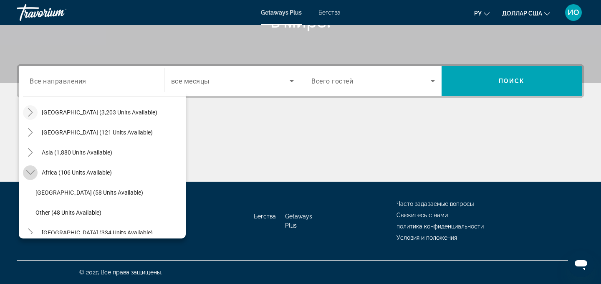
click at [30, 172] on icon "Toggle Africa (106 units available)" at bounding box center [30, 172] width 8 height 8
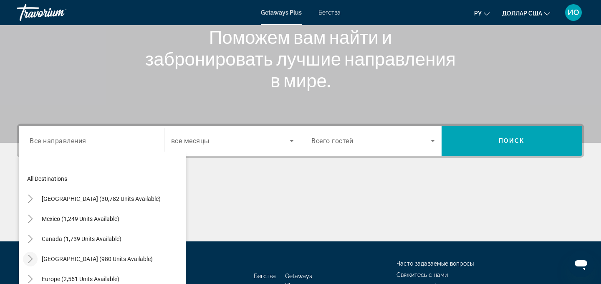
scroll to position [107, 0]
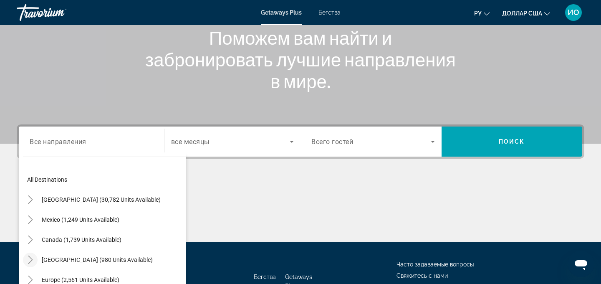
click at [154, 107] on div "Основное содержание" at bounding box center [300, 18] width 601 height 250
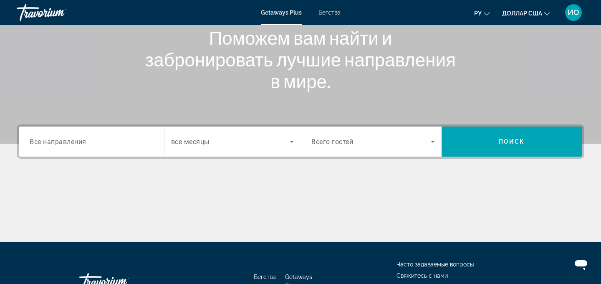
click at [40, 13] on div "Травориум" at bounding box center [58, 13] width 83 height 22
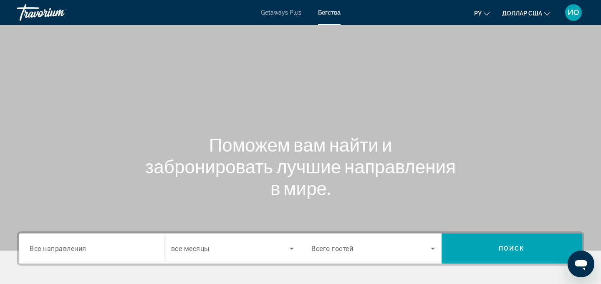
click at [282, 11] on font "Getaways Plus" at bounding box center [281, 12] width 40 height 7
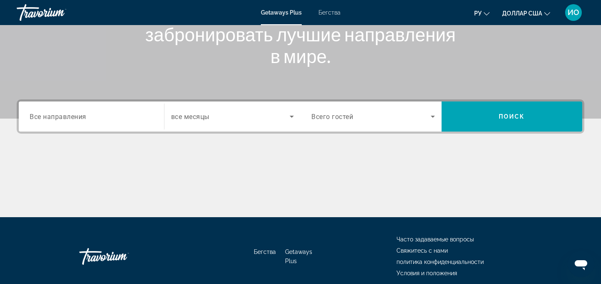
scroll to position [156, 0]
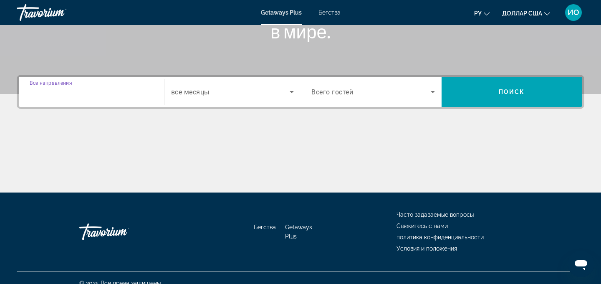
click at [104, 93] on input "Destination Все направления" at bounding box center [91, 92] width 123 height 10
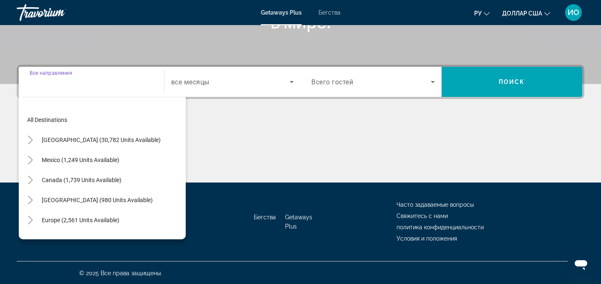
scroll to position [167, 0]
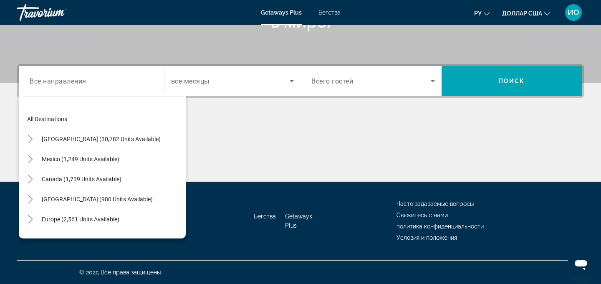
click at [570, 18] on div "ИО" at bounding box center [573, 12] width 17 height 17
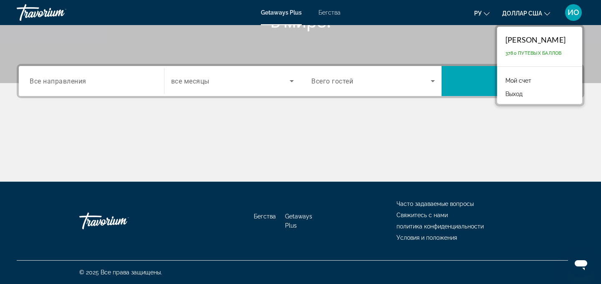
click at [505, 95] on font "Выход" at bounding box center [513, 94] width 17 height 7
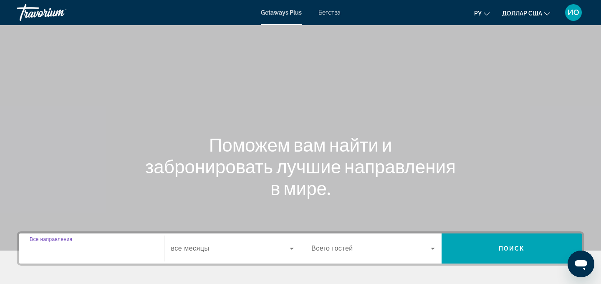
click at [111, 248] on input "Destination Все направления" at bounding box center [91, 249] width 123 height 10
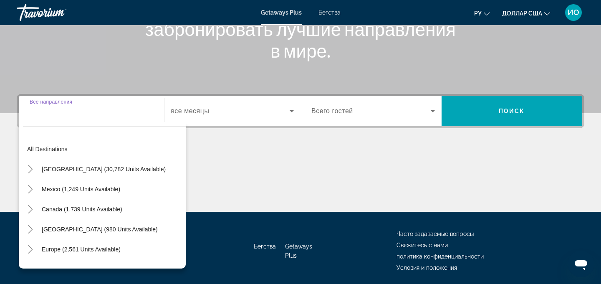
scroll to position [167, 0]
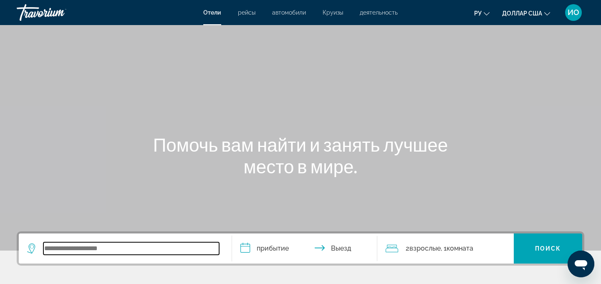
click at [90, 249] on input "Виджет поиска" at bounding box center [131, 248] width 176 height 13
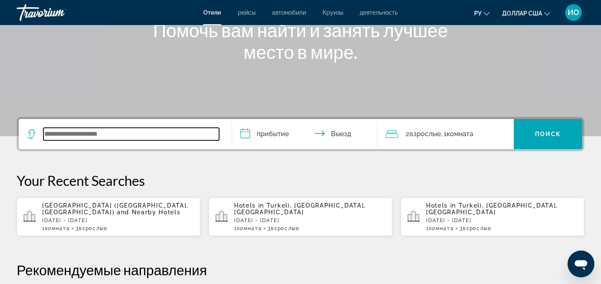
scroll to position [111, 0]
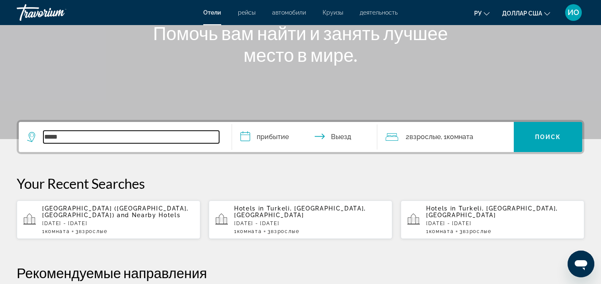
type input "*****"
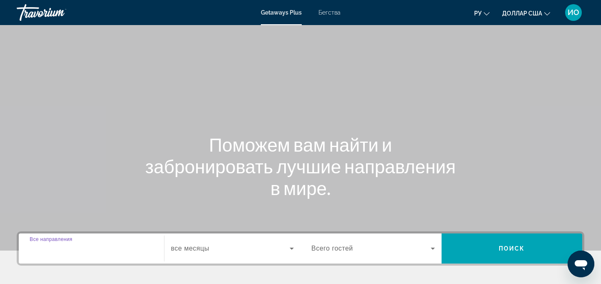
click at [102, 250] on input "Destination Все направления" at bounding box center [91, 249] width 123 height 10
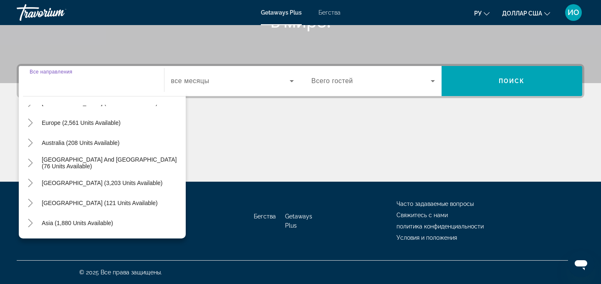
scroll to position [135, 0]
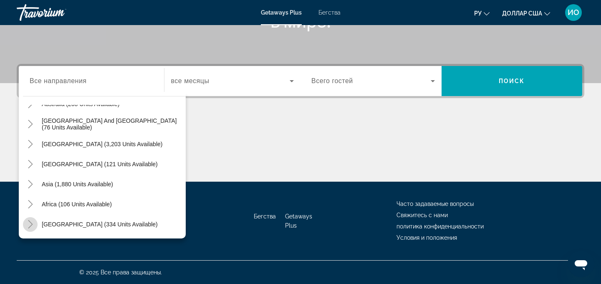
click at [31, 219] on mat-icon "Toggle Middle East (334 units available)" at bounding box center [30, 224] width 15 height 15
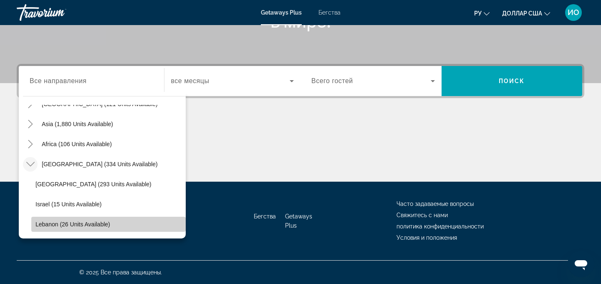
click at [48, 225] on span "Lebanon (26 units available)" at bounding box center [72, 224] width 75 height 7
type input "**********"
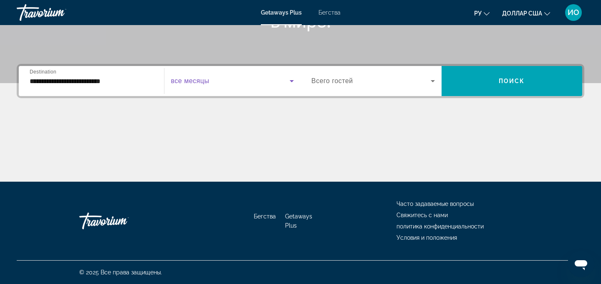
click at [290, 81] on icon "Виджет поиска" at bounding box center [292, 81] width 4 height 2
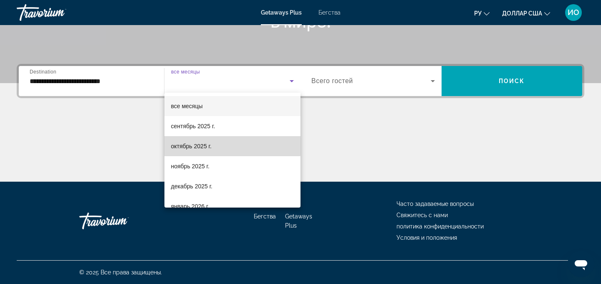
click at [230, 142] on mat-option "октябрь 2025 г." at bounding box center [232, 146] width 136 height 20
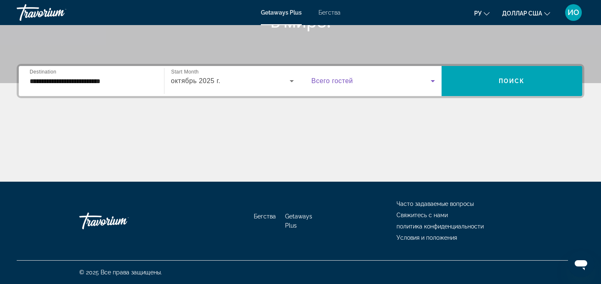
click at [433, 85] on icon "Виджет поиска" at bounding box center [433, 81] width 10 height 10
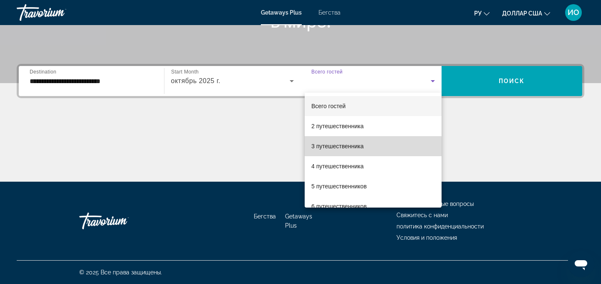
click at [372, 147] on mat-option "3 путешественника" at bounding box center [373, 146] width 137 height 20
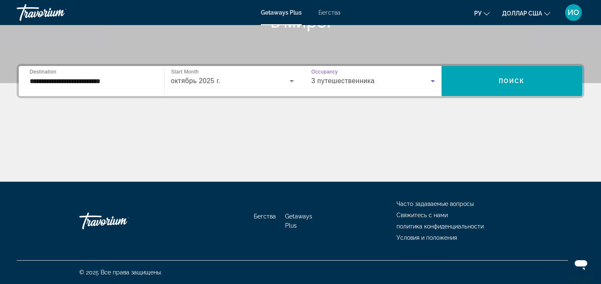
click at [434, 81] on icon "Виджет поиска" at bounding box center [433, 81] width 10 height 10
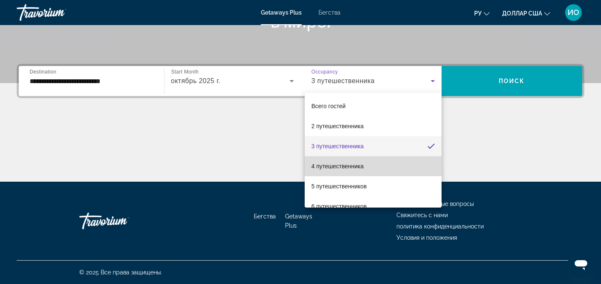
click at [370, 163] on mat-option "4 путешественника" at bounding box center [373, 166] width 137 height 20
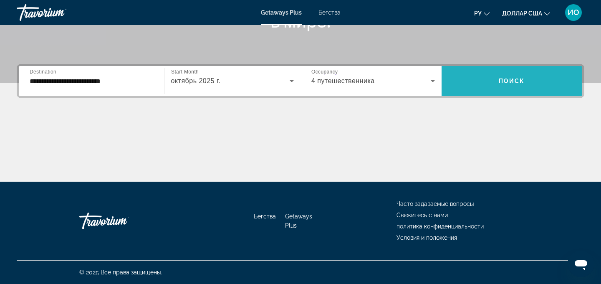
click at [526, 78] on span "Виджет поиска" at bounding box center [511, 81] width 141 height 20
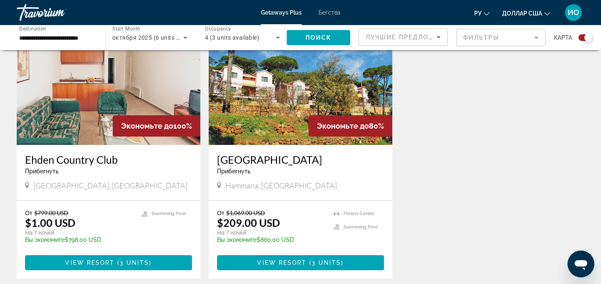
scroll to position [334, 0]
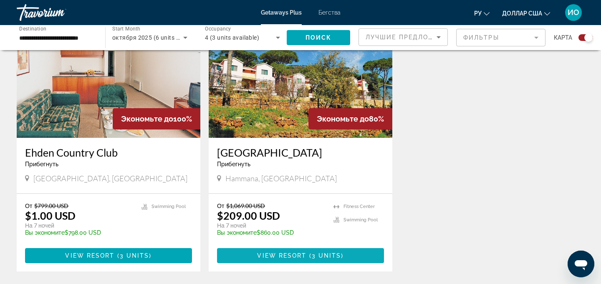
click at [322, 253] on span "3 units" at bounding box center [327, 255] width 30 height 7
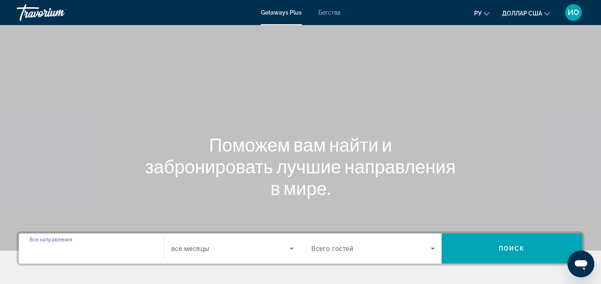
click at [91, 244] on input "Destination Все направления" at bounding box center [91, 249] width 123 height 10
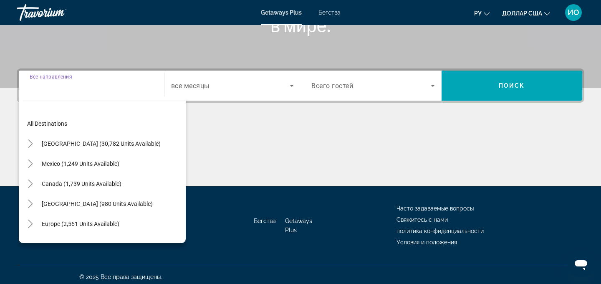
scroll to position [167, 0]
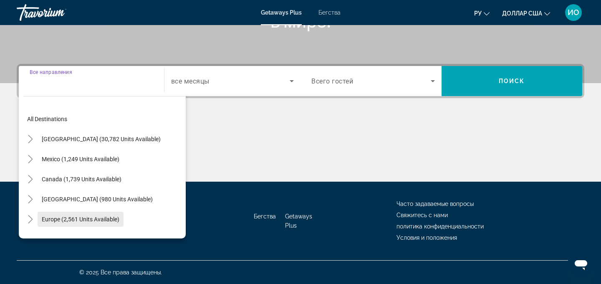
click at [46, 219] on span "Europe (2,561 units available)" at bounding box center [81, 219] width 78 height 7
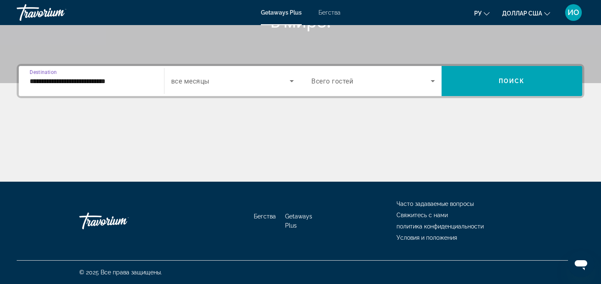
click at [71, 81] on input "**********" at bounding box center [91, 81] width 123 height 10
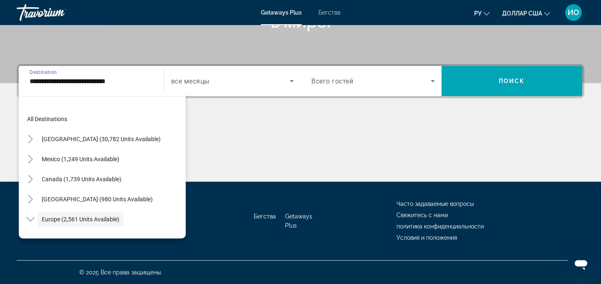
scroll to position [50, 0]
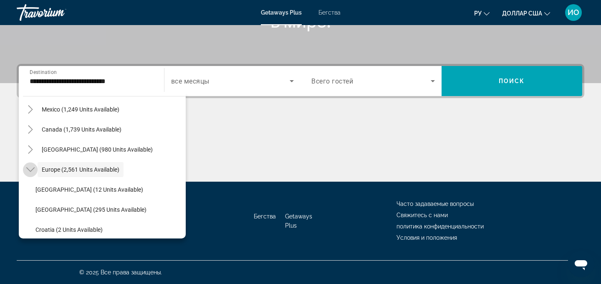
click at [30, 169] on icon "Toggle Europe (2,561 units available)" at bounding box center [30, 169] width 8 height 8
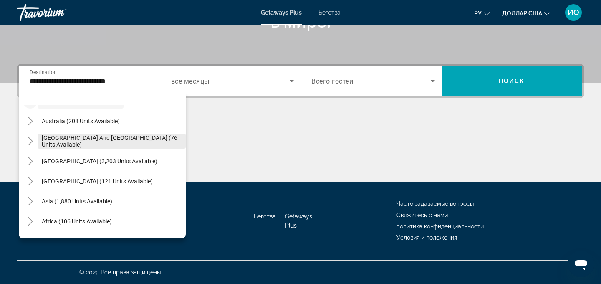
scroll to position [135, 0]
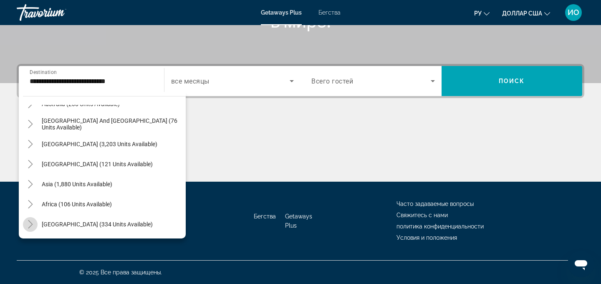
click at [30, 223] on icon "Toggle Middle East (334 units available)" at bounding box center [30, 224] width 5 height 8
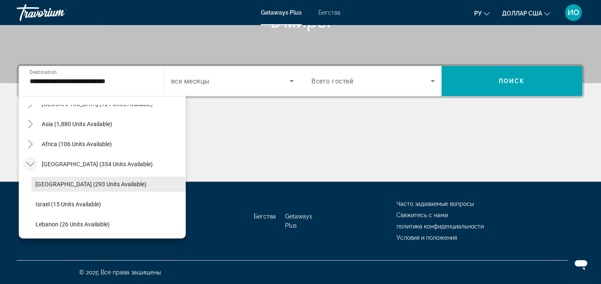
click at [50, 183] on span "Egypt (293 units available)" at bounding box center [90, 184] width 111 height 7
type input "**********"
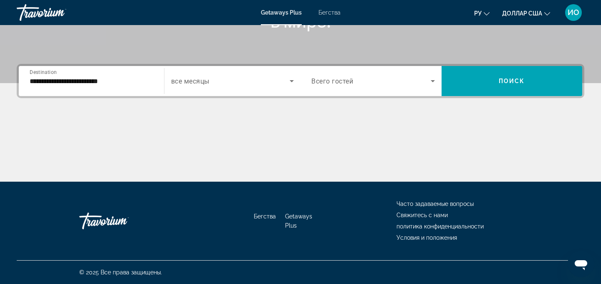
click at [245, 86] on div "Search widget" at bounding box center [232, 80] width 123 height 23
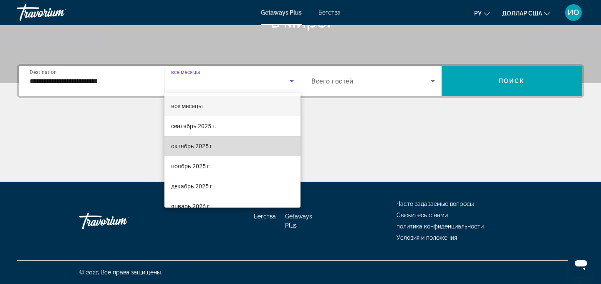
click at [207, 144] on font "октябрь 2025 г." at bounding box center [192, 146] width 43 height 7
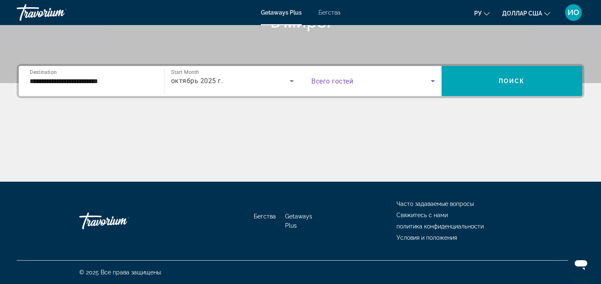
click at [431, 83] on icon "Search widget" at bounding box center [433, 81] width 10 height 10
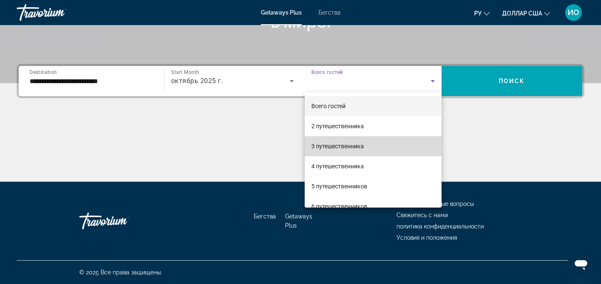
click at [383, 144] on mat-option "3 путешественника" at bounding box center [373, 146] width 137 height 20
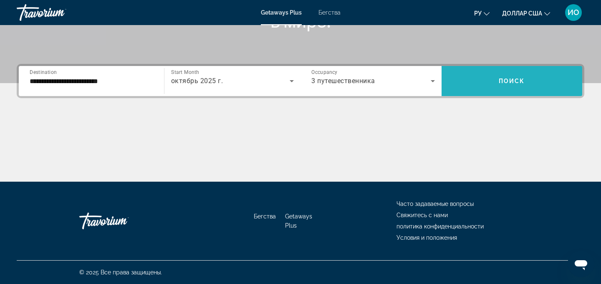
click at [511, 83] on span "Поиск" at bounding box center [512, 81] width 26 height 7
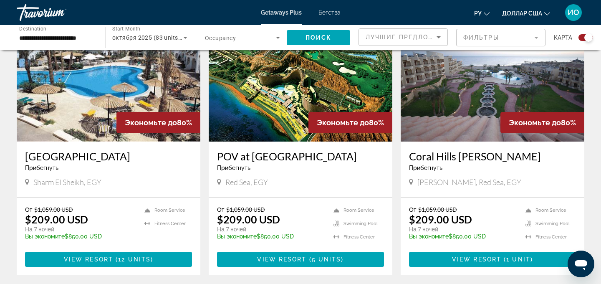
scroll to position [613, 0]
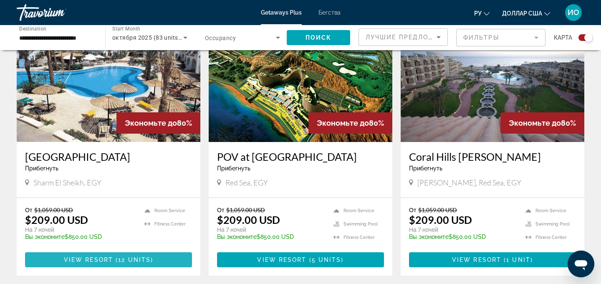
click at [132, 259] on span "12 units" at bounding box center [134, 259] width 33 height 7
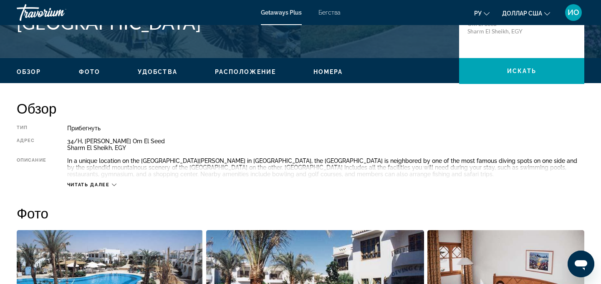
scroll to position [197, 0]
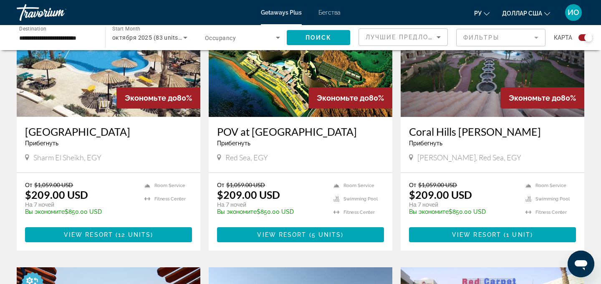
scroll to position [640, 0]
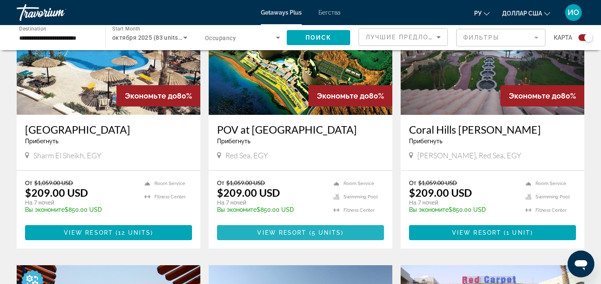
click at [294, 232] on span "View Resort" at bounding box center [281, 232] width 49 height 7
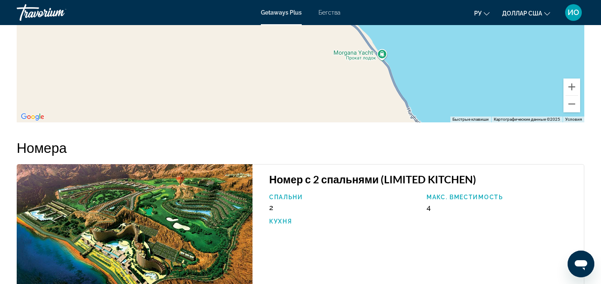
scroll to position [1221, 0]
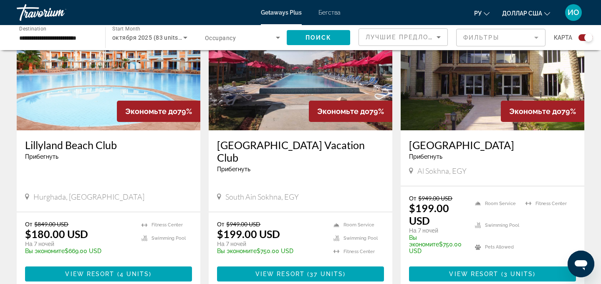
scroll to position [908, 0]
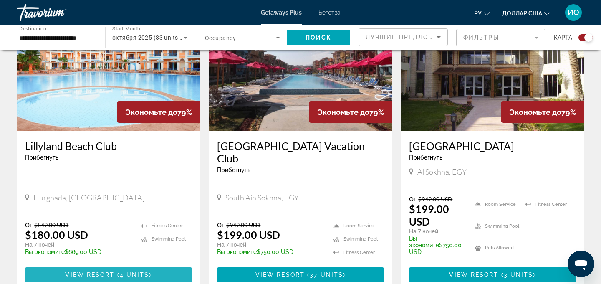
click at [100, 271] on span "View Resort" at bounding box center [89, 274] width 49 height 7
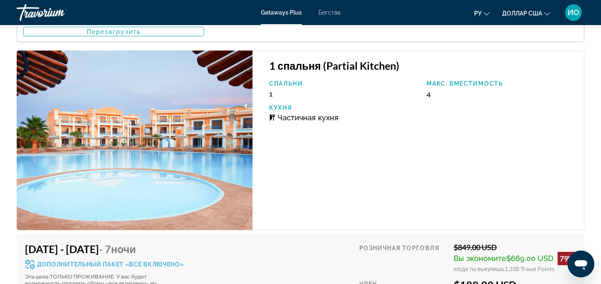
scroll to position [1488, 0]
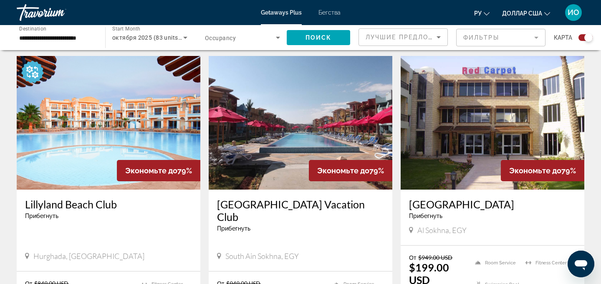
scroll to position [845, 0]
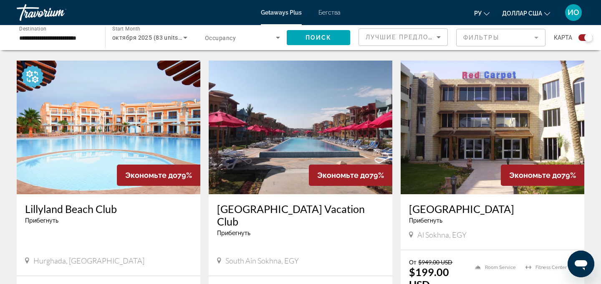
click at [579, 265] on icon "Открытое окно обмена сообщениями" at bounding box center [580, 265] width 13 height 10
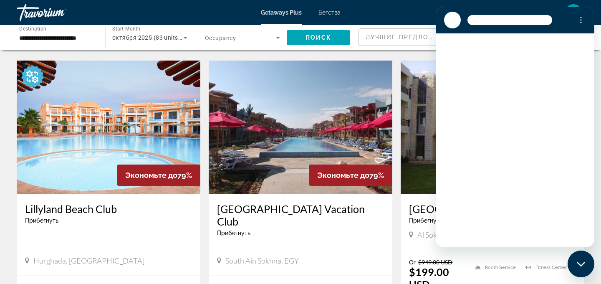
scroll to position [0, 0]
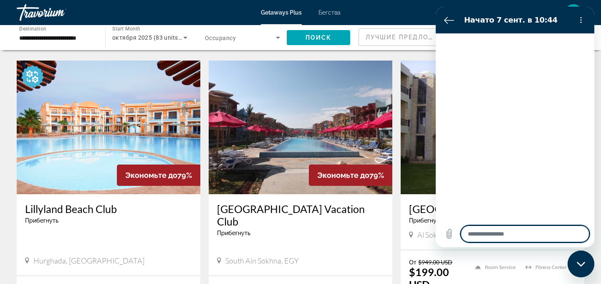
type textarea "*"
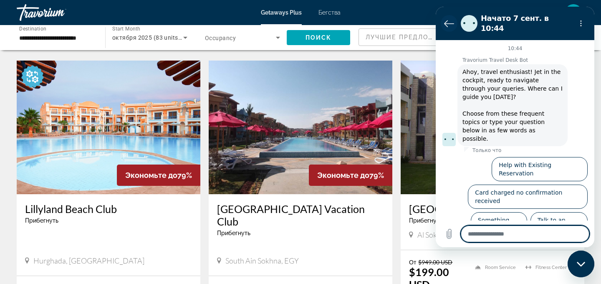
click at [451, 18] on icon "Вернуться к списку разговоров" at bounding box center [449, 23] width 10 height 10
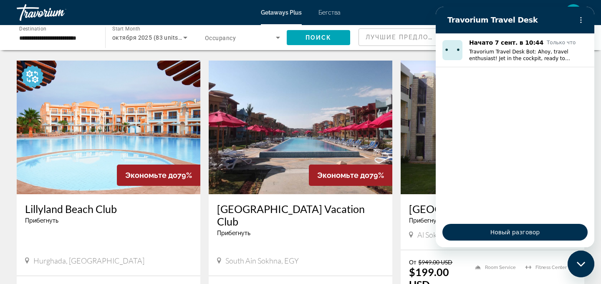
click at [581, 263] on icon "Закрыть окно обмена сообщениями" at bounding box center [581, 263] width 9 height 5
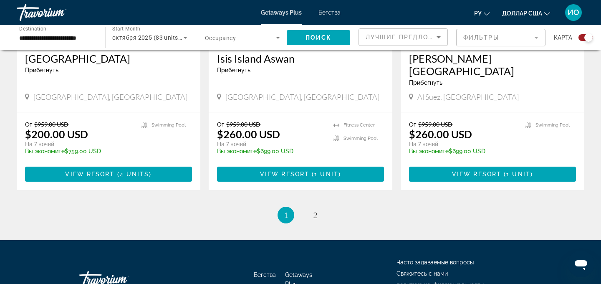
scroll to position [1306, 0]
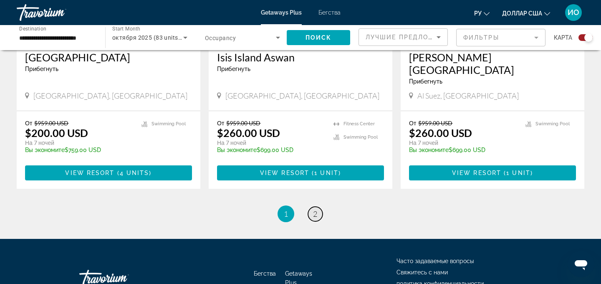
click at [318, 207] on link "page 2" at bounding box center [315, 214] width 15 height 15
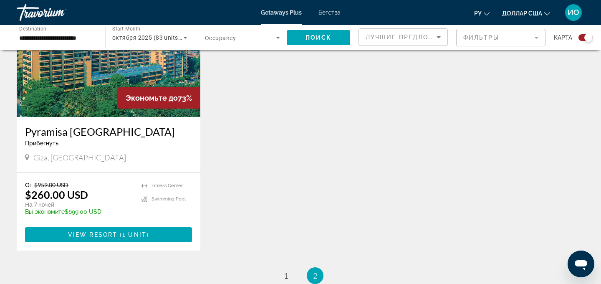
scroll to position [351, 0]
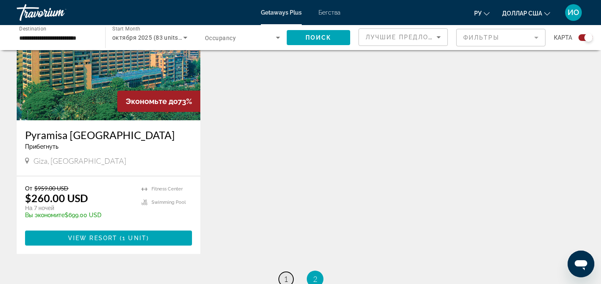
click at [287, 277] on span "1" at bounding box center [286, 278] width 4 height 9
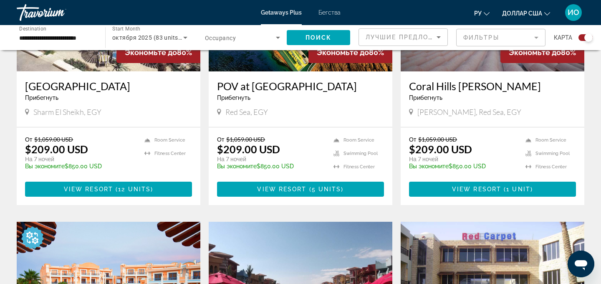
scroll to position [685, 0]
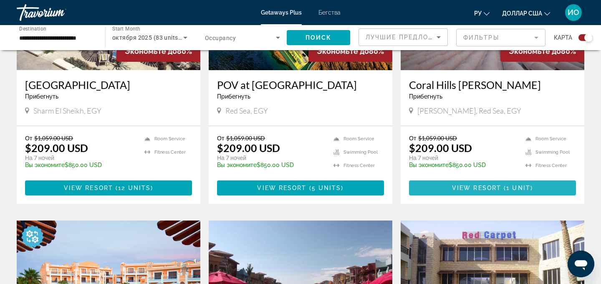
click at [506, 187] on span "( 1 unit )" at bounding box center [517, 187] width 32 height 7
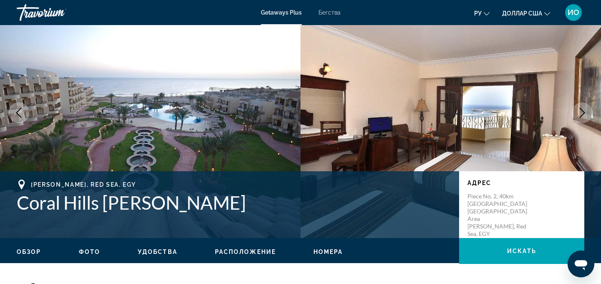
scroll to position [35, 0]
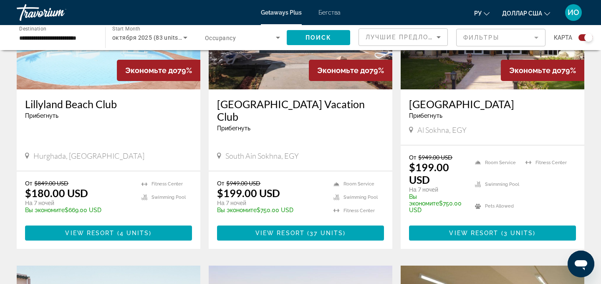
scroll to position [949, 0]
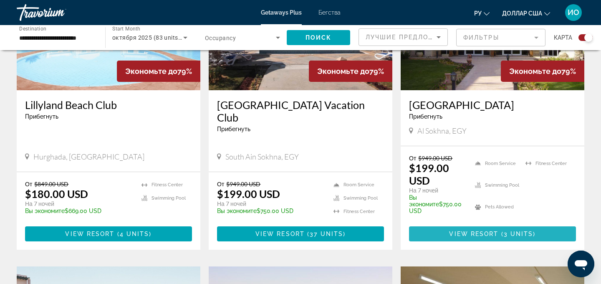
click at [503, 230] on span "( 3 units )" at bounding box center [517, 233] width 37 height 7
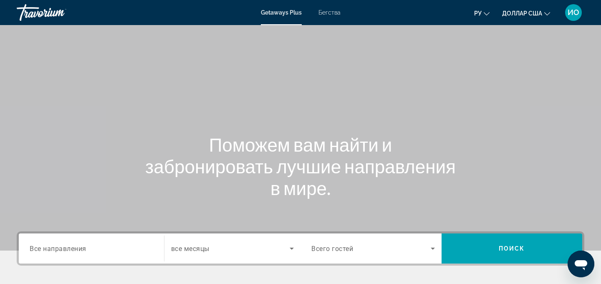
click at [69, 247] on span "Все направления" at bounding box center [58, 248] width 57 height 8
click at [69, 247] on input "Destination Все направления" at bounding box center [91, 249] width 123 height 10
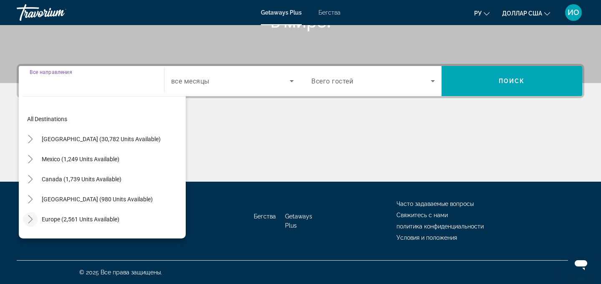
click at [33, 216] on icon "Toggle Europe (2,561 units available)" at bounding box center [30, 219] width 8 height 8
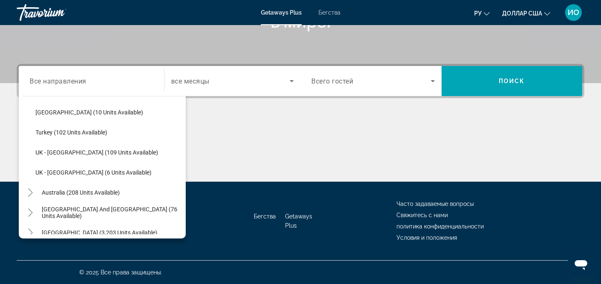
scroll to position [425, 0]
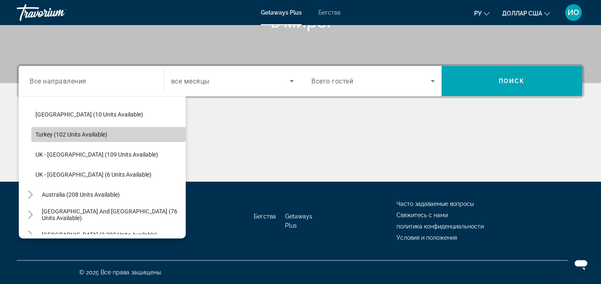
click at [62, 136] on span "Turkey (102 units available)" at bounding box center [71, 134] width 72 height 7
type input "**********"
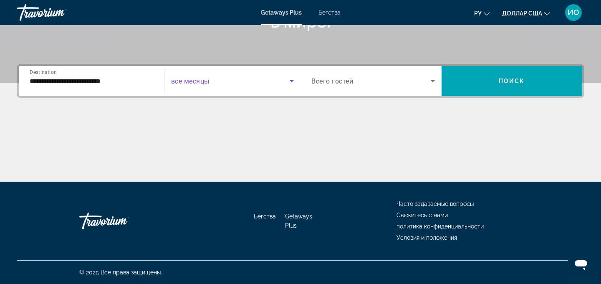
click at [292, 81] on icon "Search widget" at bounding box center [292, 81] width 4 height 2
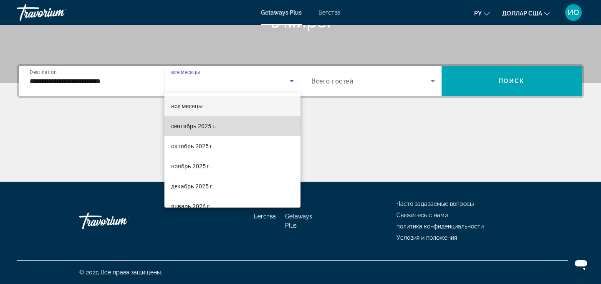
click at [218, 126] on mat-option "сентябрь 2025 г." at bounding box center [232, 126] width 136 height 20
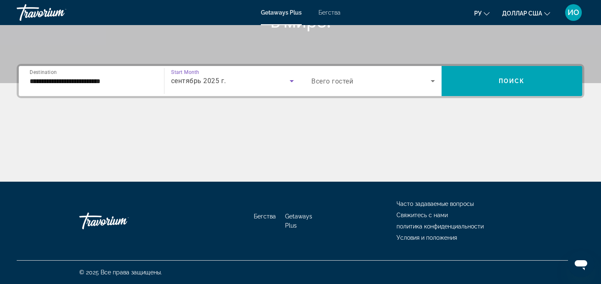
click at [293, 80] on icon "Search widget" at bounding box center [292, 81] width 10 height 10
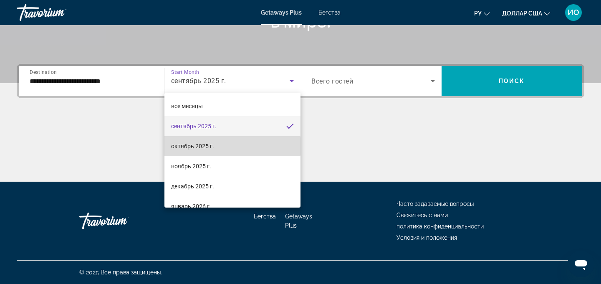
click at [217, 146] on mat-option "октябрь 2025 г." at bounding box center [232, 146] width 136 height 20
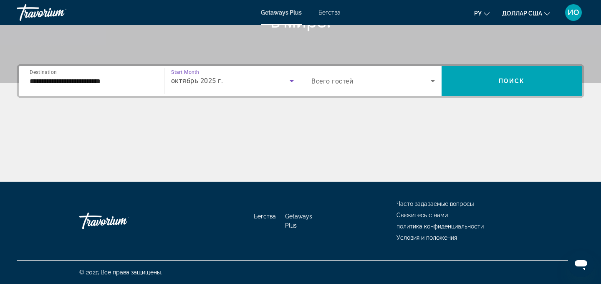
click at [434, 81] on icon "Search widget" at bounding box center [433, 81] width 10 height 10
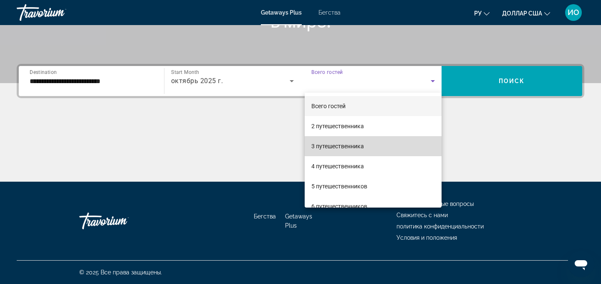
click at [388, 148] on mat-option "3 путешественника" at bounding box center [373, 146] width 137 height 20
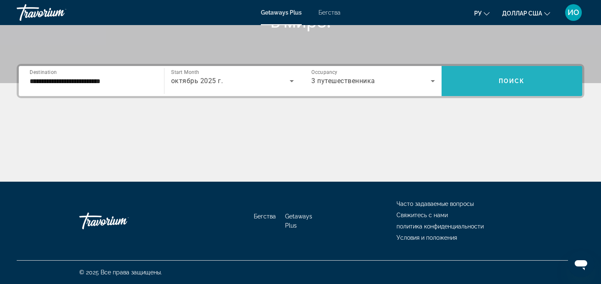
click at [519, 83] on span "Поиск" at bounding box center [512, 81] width 26 height 7
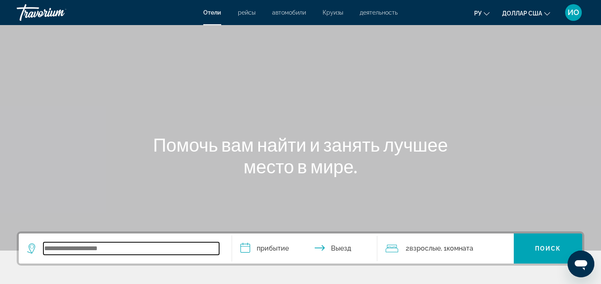
click at [49, 248] on input "Виджет поиска" at bounding box center [131, 248] width 176 height 13
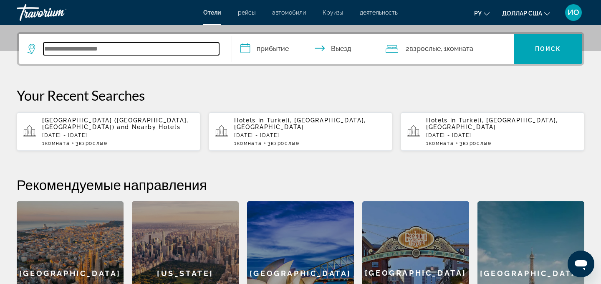
scroll to position [204, 0]
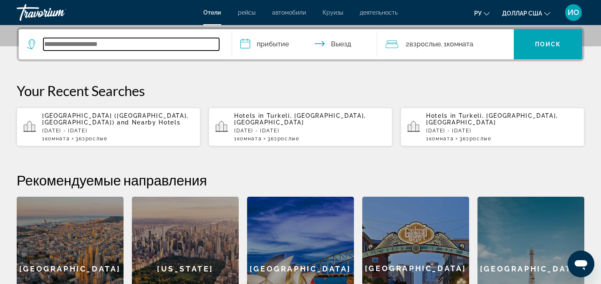
click at [144, 45] on input "Виджет поиска" at bounding box center [131, 44] width 176 height 13
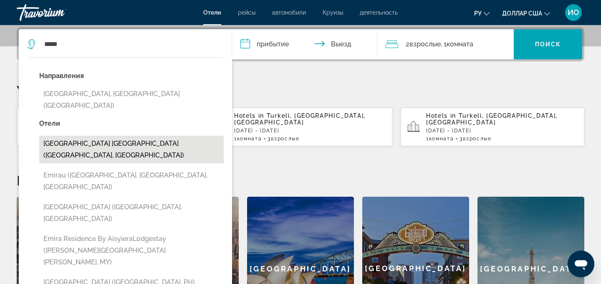
click at [103, 136] on button "Emirates Stars Hotel Apartments Dubai (Dubai, AE)" at bounding box center [131, 150] width 184 height 28
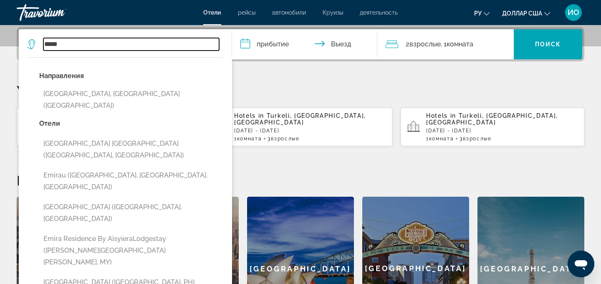
type input "**********"
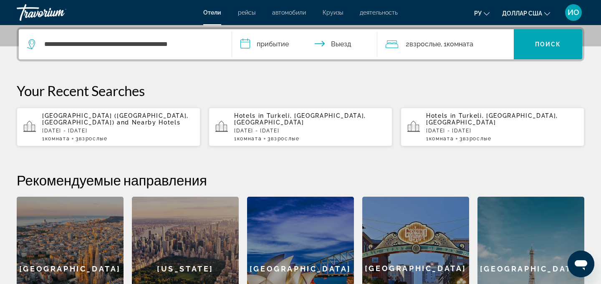
click at [284, 43] on input "**********" at bounding box center [306, 45] width 149 height 33
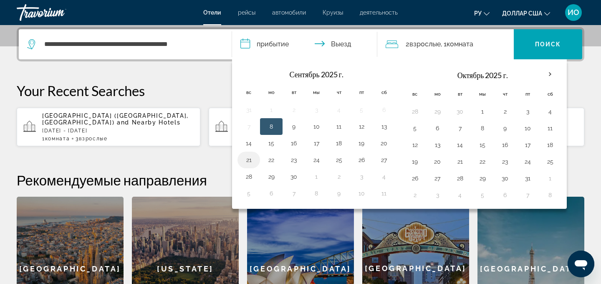
click at [249, 161] on button "21" at bounding box center [248, 160] width 13 height 12
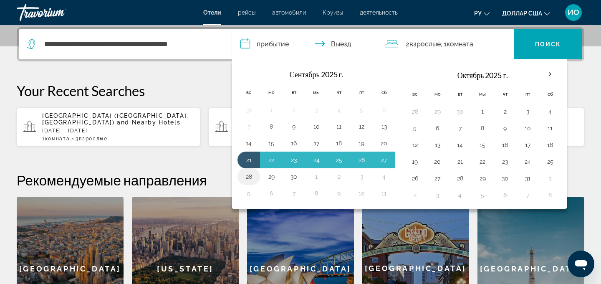
click at [250, 179] on button "28" at bounding box center [248, 177] width 13 height 12
type input "**********"
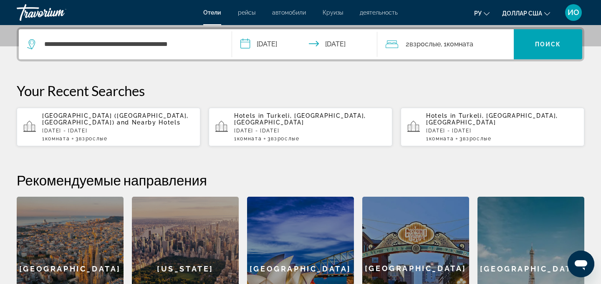
click at [480, 47] on div "2 Взрослые Взрослый , 1 Комната номера" at bounding box center [449, 44] width 128 height 12
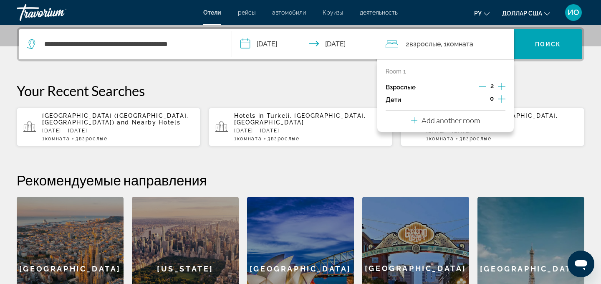
click at [501, 85] on icon "Increment adults" at bounding box center [502, 86] width 8 height 10
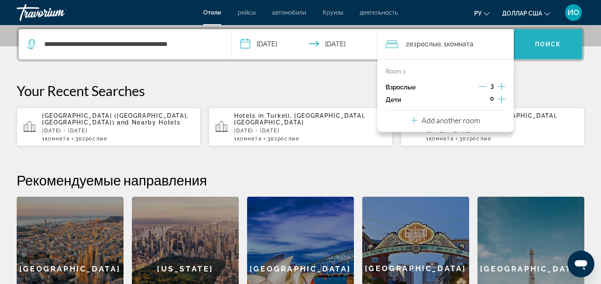
click at [556, 49] on span "Виджет поиска" at bounding box center [548, 44] width 68 height 20
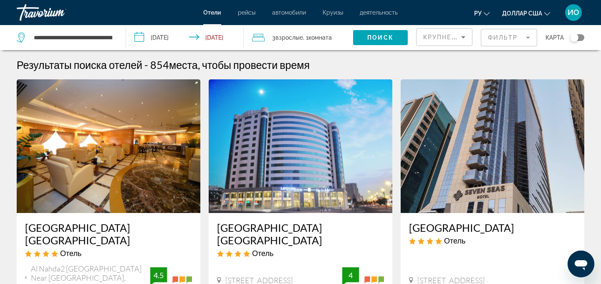
click at [23, 35] on icon "Search widget" at bounding box center [21, 36] width 4 height 4
click at [52, 38] on input "**********" at bounding box center [73, 37] width 80 height 13
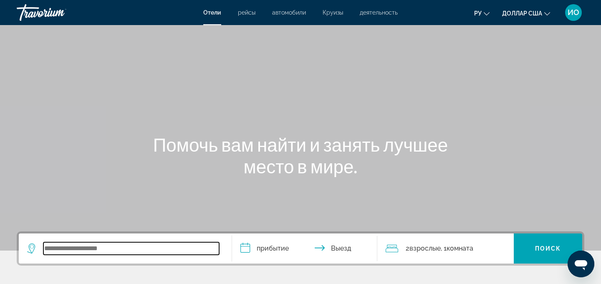
click at [55, 249] on input "Виджет поиска" at bounding box center [131, 248] width 176 height 13
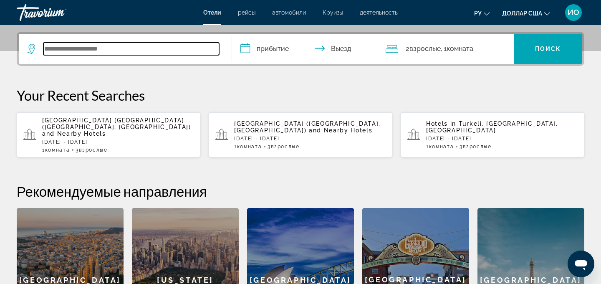
scroll to position [204, 0]
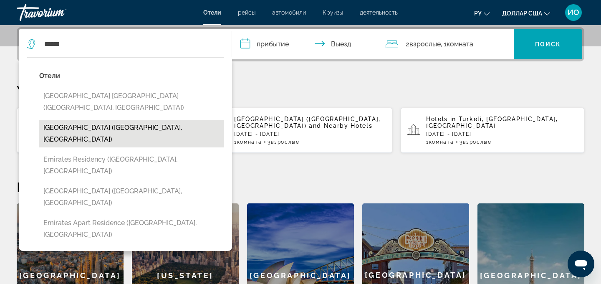
click at [134, 120] on button "[GEOGRAPHIC_DATA] ([GEOGRAPHIC_DATA], [GEOGRAPHIC_DATA])" at bounding box center [131, 134] width 184 height 28
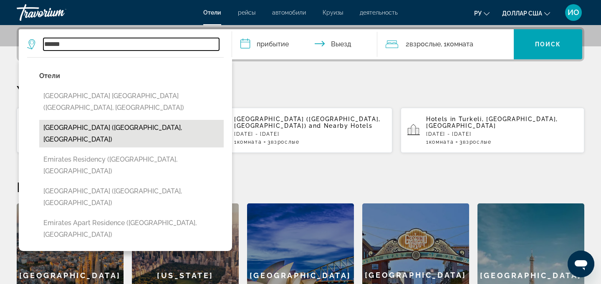
type input "**********"
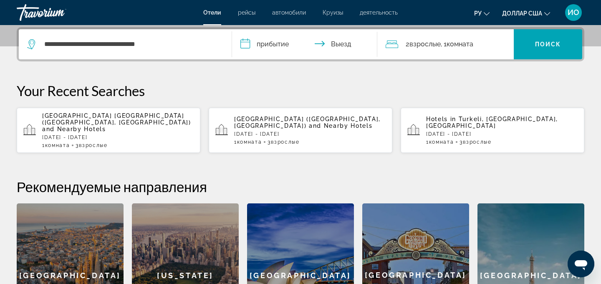
click at [281, 43] on input "**********" at bounding box center [306, 45] width 149 height 33
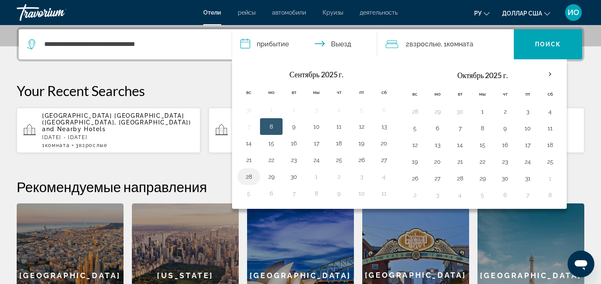
click at [249, 178] on button "28" at bounding box center [248, 177] width 13 height 12
click at [249, 157] on button "21" at bounding box center [248, 160] width 13 height 12
type input "**********"
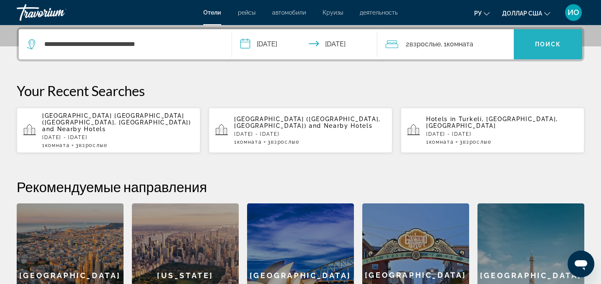
click at [559, 48] on span "Виджет поиска" at bounding box center [548, 44] width 68 height 20
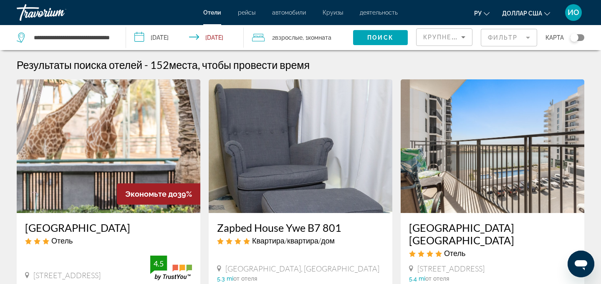
click at [305, 38] on span ", 1 Комната номера" at bounding box center [316, 38] width 29 height 12
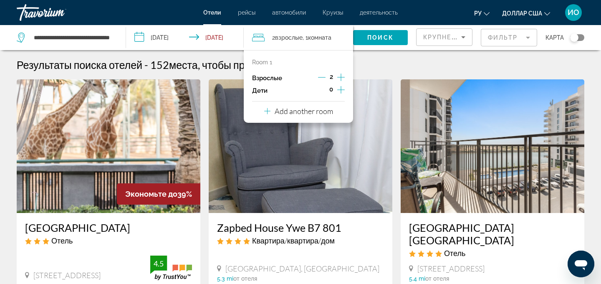
click at [340, 76] on icon "Increment adults" at bounding box center [341, 77] width 8 height 8
click at [387, 34] on span "Поиск" at bounding box center [380, 37] width 26 height 7
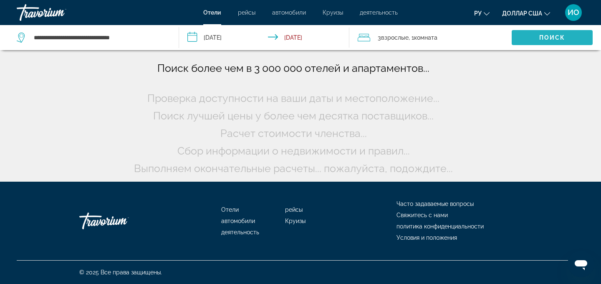
click at [537, 34] on span "Search widget" at bounding box center [551, 38] width 81 height 20
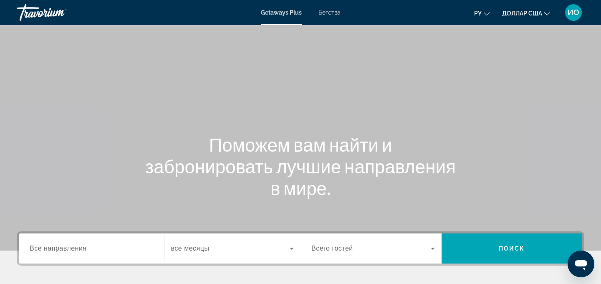
click at [85, 249] on span "Все направления" at bounding box center [58, 247] width 57 height 7
click at [85, 249] on input "Destination Все направления" at bounding box center [91, 249] width 123 height 10
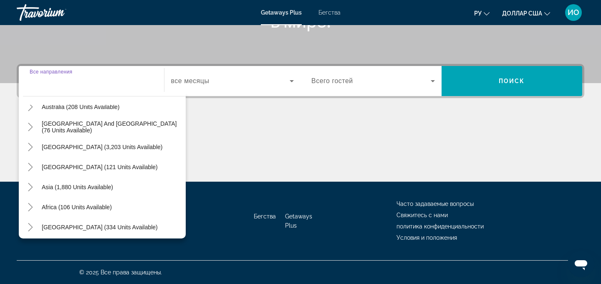
scroll to position [135, 0]
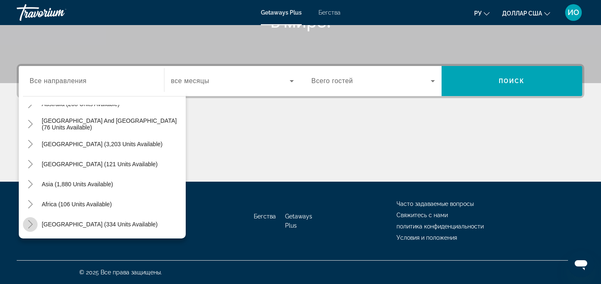
click at [28, 226] on icon "Toggle Middle East (334 units available)" at bounding box center [30, 224] width 8 height 8
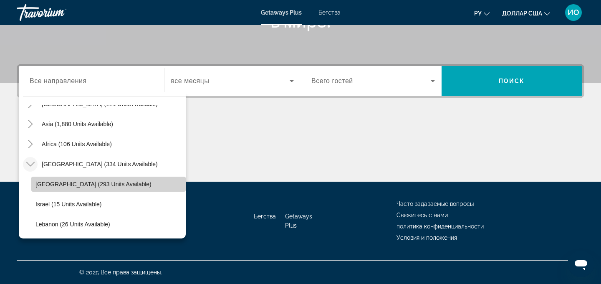
click at [43, 183] on span "Egypt (293 units available)" at bounding box center [93, 184] width 116 height 7
type input "**********"
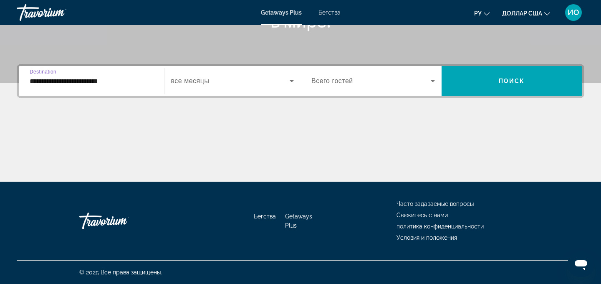
click at [292, 79] on icon "Виджет поиска" at bounding box center [292, 81] width 10 height 10
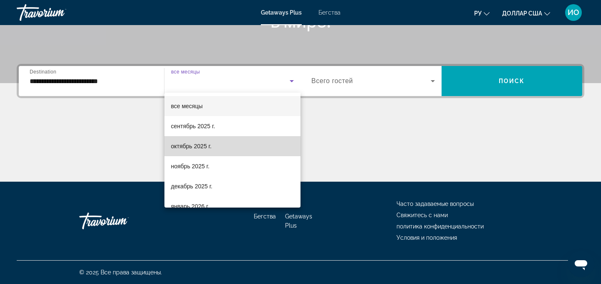
click at [209, 145] on font "октябрь 2025 г." at bounding box center [191, 146] width 40 height 7
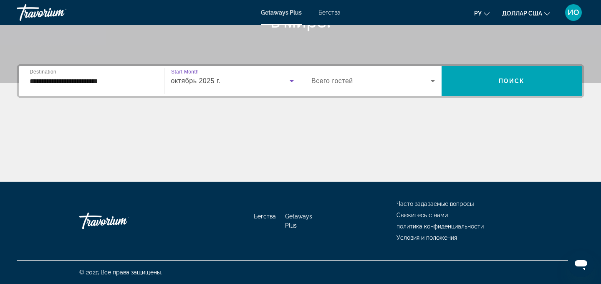
click at [432, 80] on icon "Виджет поиска" at bounding box center [433, 81] width 4 height 2
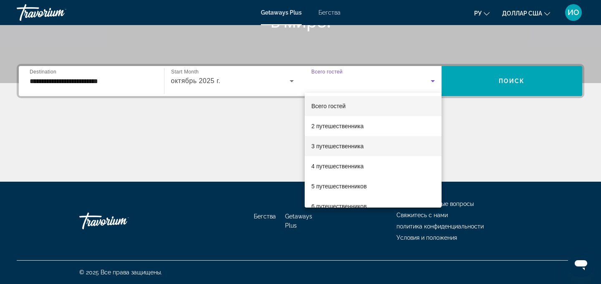
click at [373, 144] on mat-option "3 путешественника" at bounding box center [373, 146] width 137 height 20
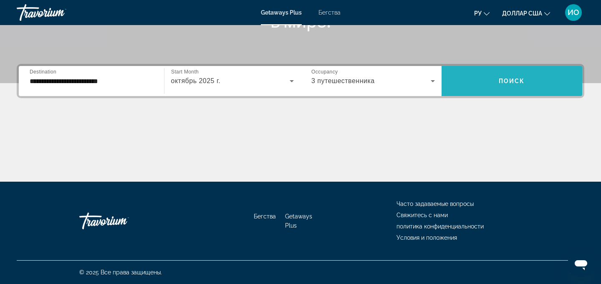
click at [507, 83] on span "Поиск" at bounding box center [512, 81] width 26 height 7
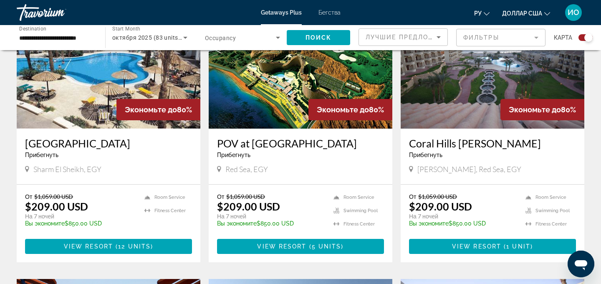
scroll to position [635, 0]
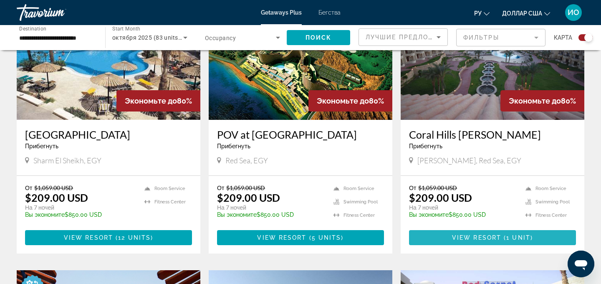
click at [496, 237] on span "View Resort" at bounding box center [476, 237] width 49 height 7
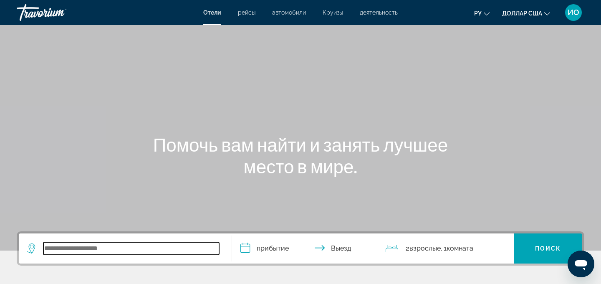
click at [70, 252] on input "Виджет поиска" at bounding box center [131, 248] width 176 height 13
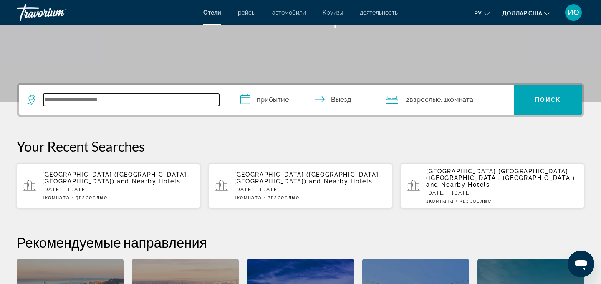
scroll to position [204, 0]
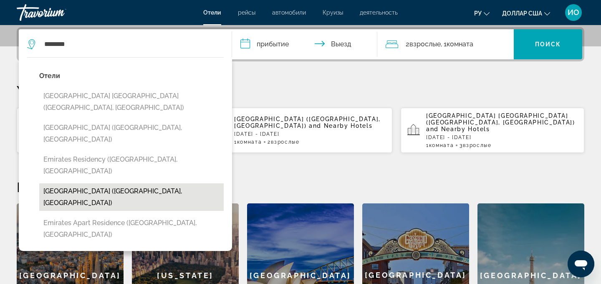
click at [150, 183] on button "[GEOGRAPHIC_DATA] ([GEOGRAPHIC_DATA], [GEOGRAPHIC_DATA])" at bounding box center [131, 197] width 184 height 28
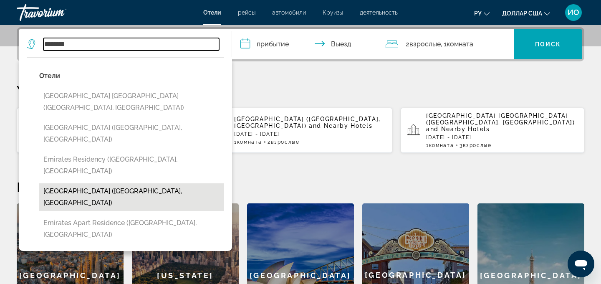
type input "**********"
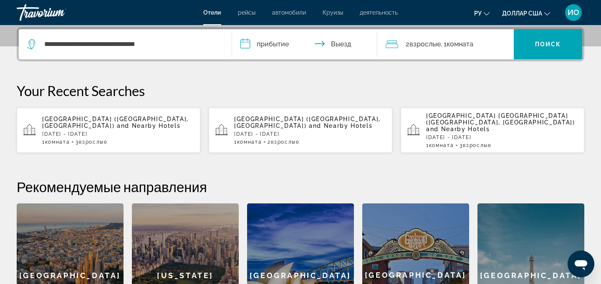
click at [280, 47] on input "**********" at bounding box center [306, 45] width 149 height 33
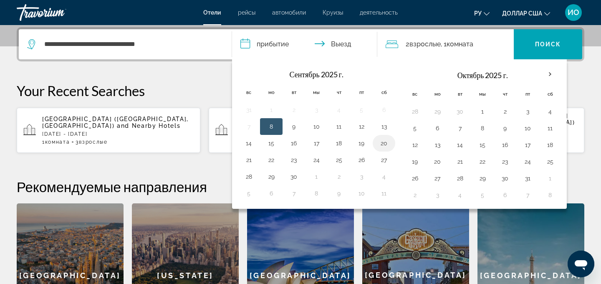
click at [385, 144] on button "20" at bounding box center [383, 143] width 13 height 12
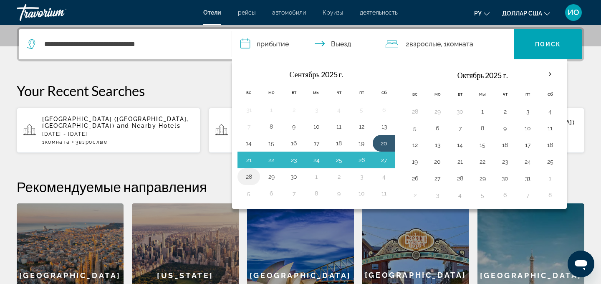
click at [251, 176] on button "28" at bounding box center [248, 177] width 13 height 12
type input "**********"
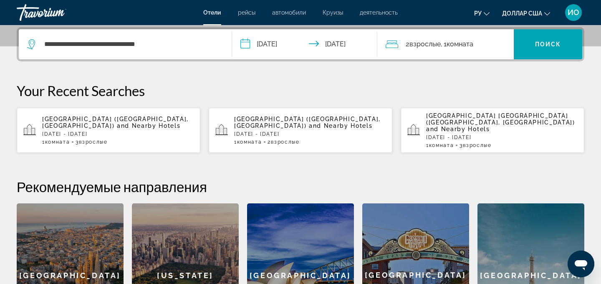
click at [490, 48] on div "2 Взрослые Взрослый , 1 Комната номера" at bounding box center [449, 44] width 128 height 12
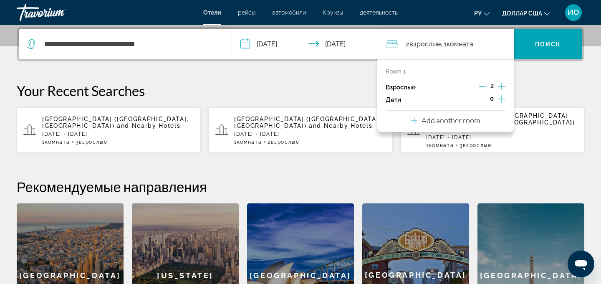
click at [499, 85] on icon "Increment adults" at bounding box center [502, 86] width 8 height 10
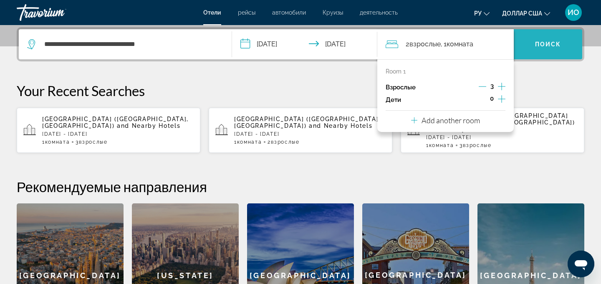
click at [548, 40] on span "Виджет поиска" at bounding box center [548, 44] width 68 height 20
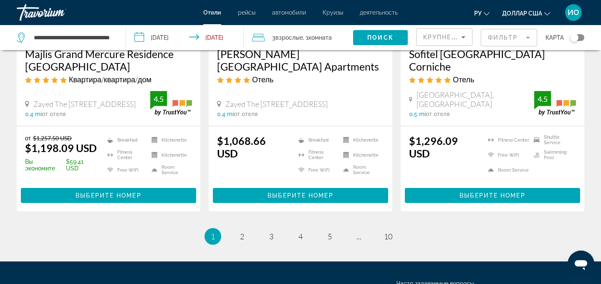
scroll to position [1186, 0]
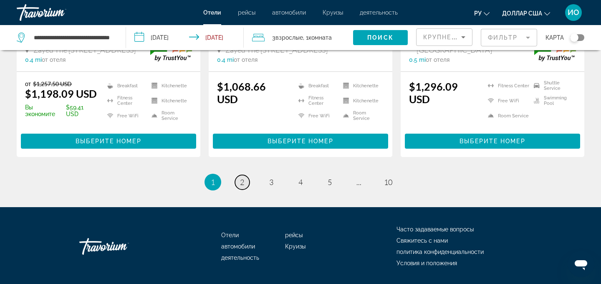
click at [238, 175] on link "page 2" at bounding box center [242, 182] width 15 height 15
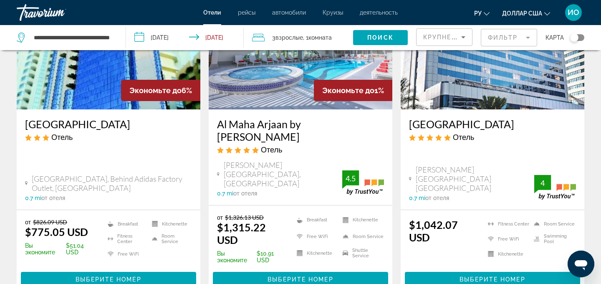
scroll to position [1085, 0]
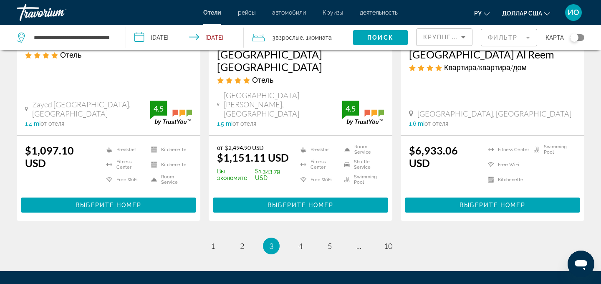
scroll to position [1172, 0]
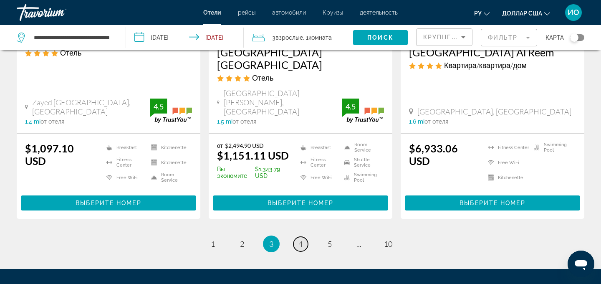
click at [301, 239] on span "4" at bounding box center [300, 243] width 4 height 9
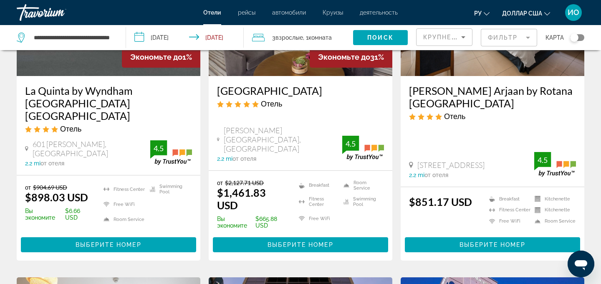
scroll to position [779, 0]
